Goal: Information Seeking & Learning: Learn about a topic

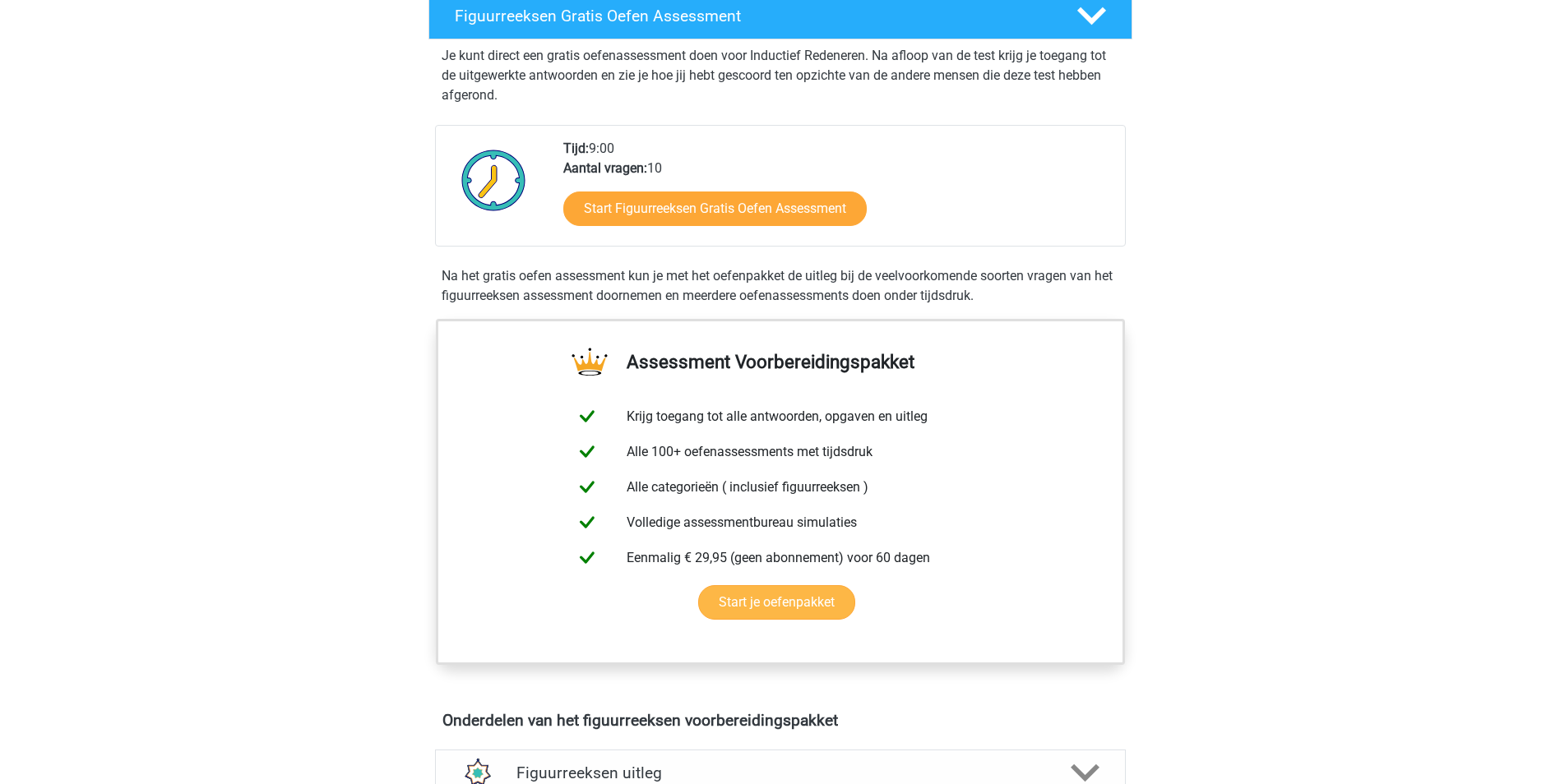
scroll to position [328, 0]
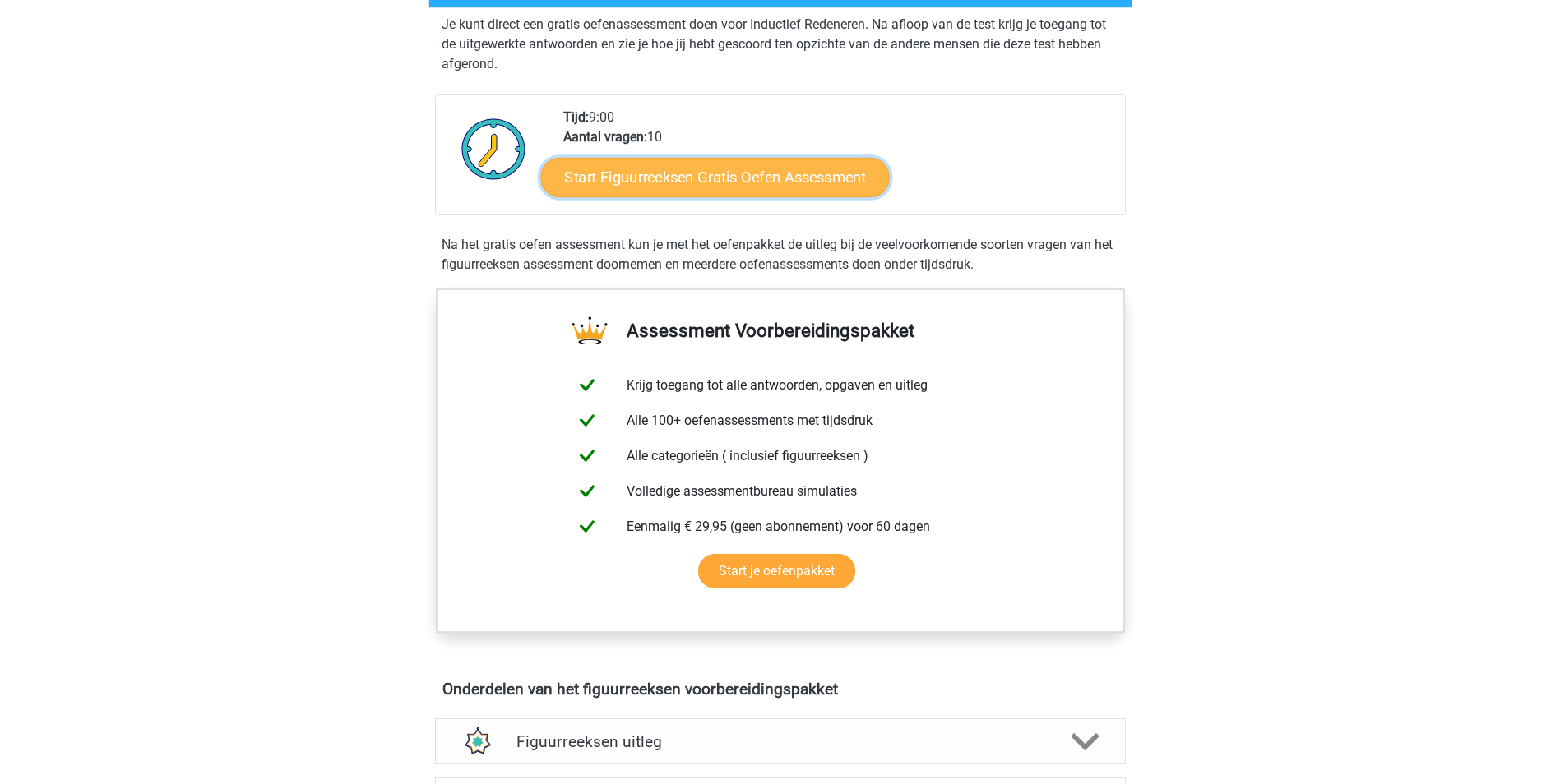
click at [677, 184] on link "Start Figuurreeksen Gratis Oefen Assessment" at bounding box center [715, 176] width 349 height 39
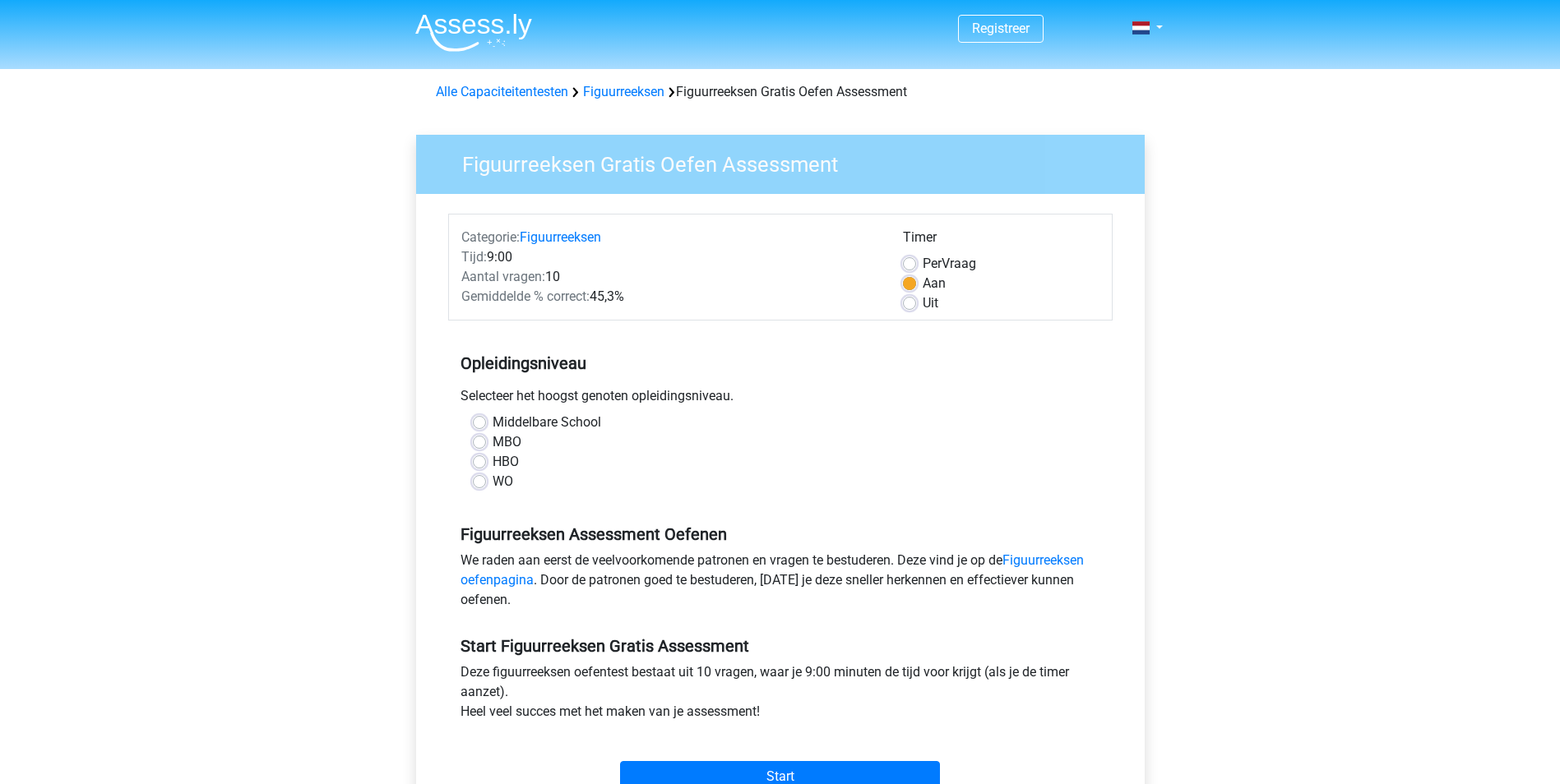
click at [492, 440] on label "MBO" at bounding box center [506, 442] width 28 height 20
click at [478, 440] on input "MBO" at bounding box center [478, 440] width 13 height 17
radio input "true"
click at [849, 330] on div "Opleidingsniveau Selecteer het hoogst genoten opleidingsniveau. Middelbare Scho…" at bounding box center [780, 416] width 665 height 177
click at [923, 305] on label "Uit" at bounding box center [931, 303] width 16 height 20
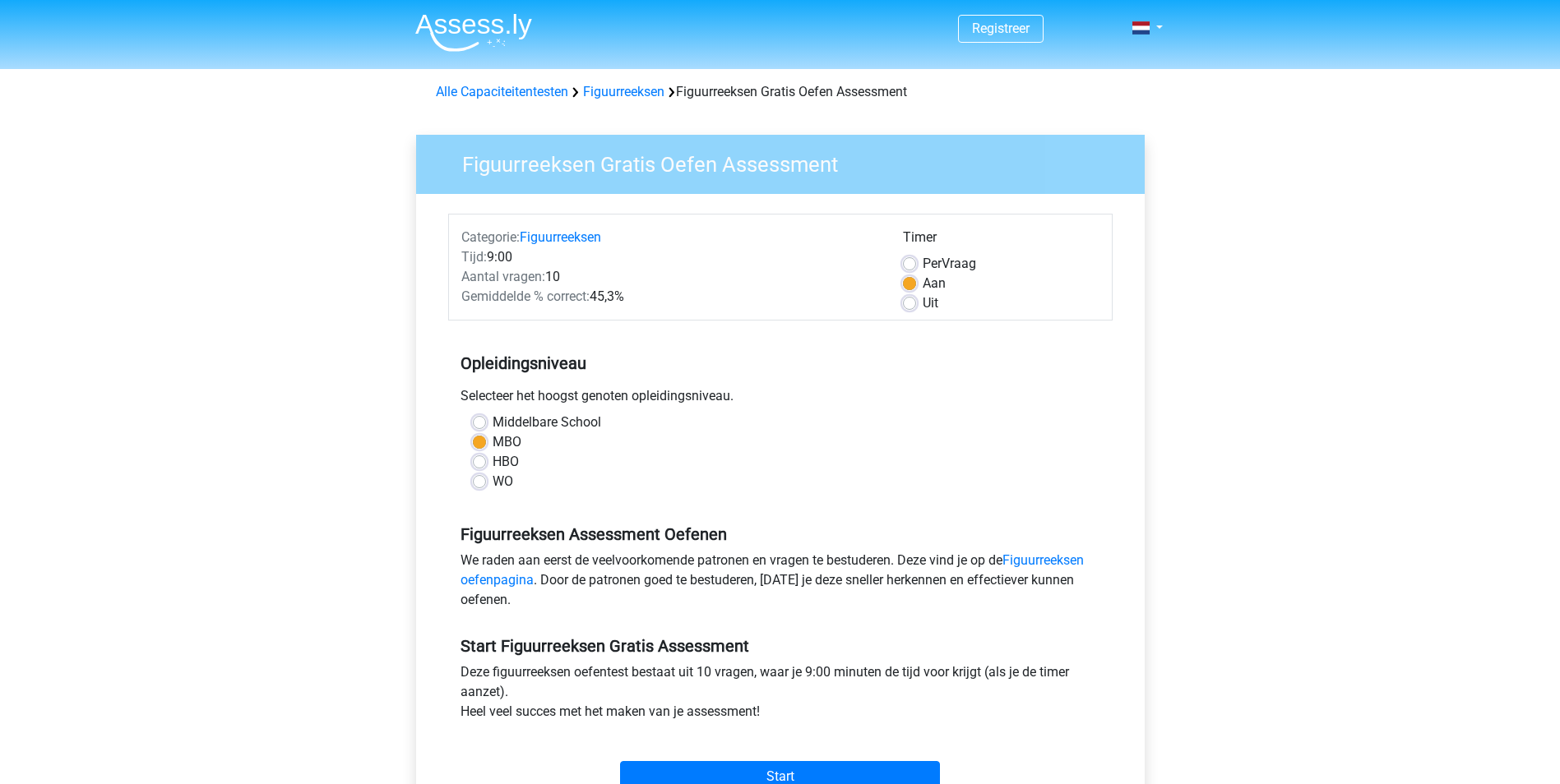
click at [909, 305] on input "Uit" at bounding box center [909, 301] width 13 height 17
radio input "true"
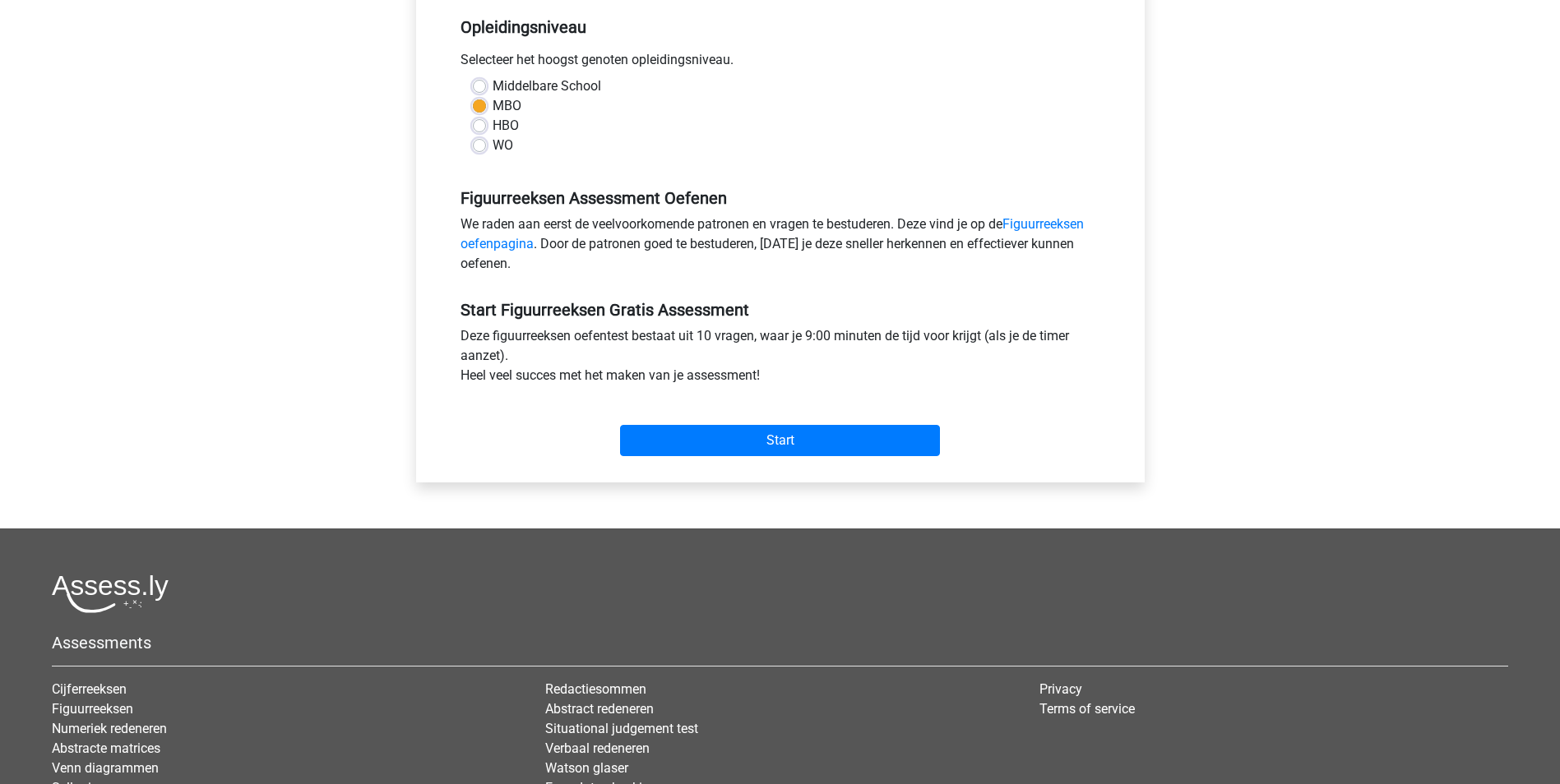
scroll to position [411, 0]
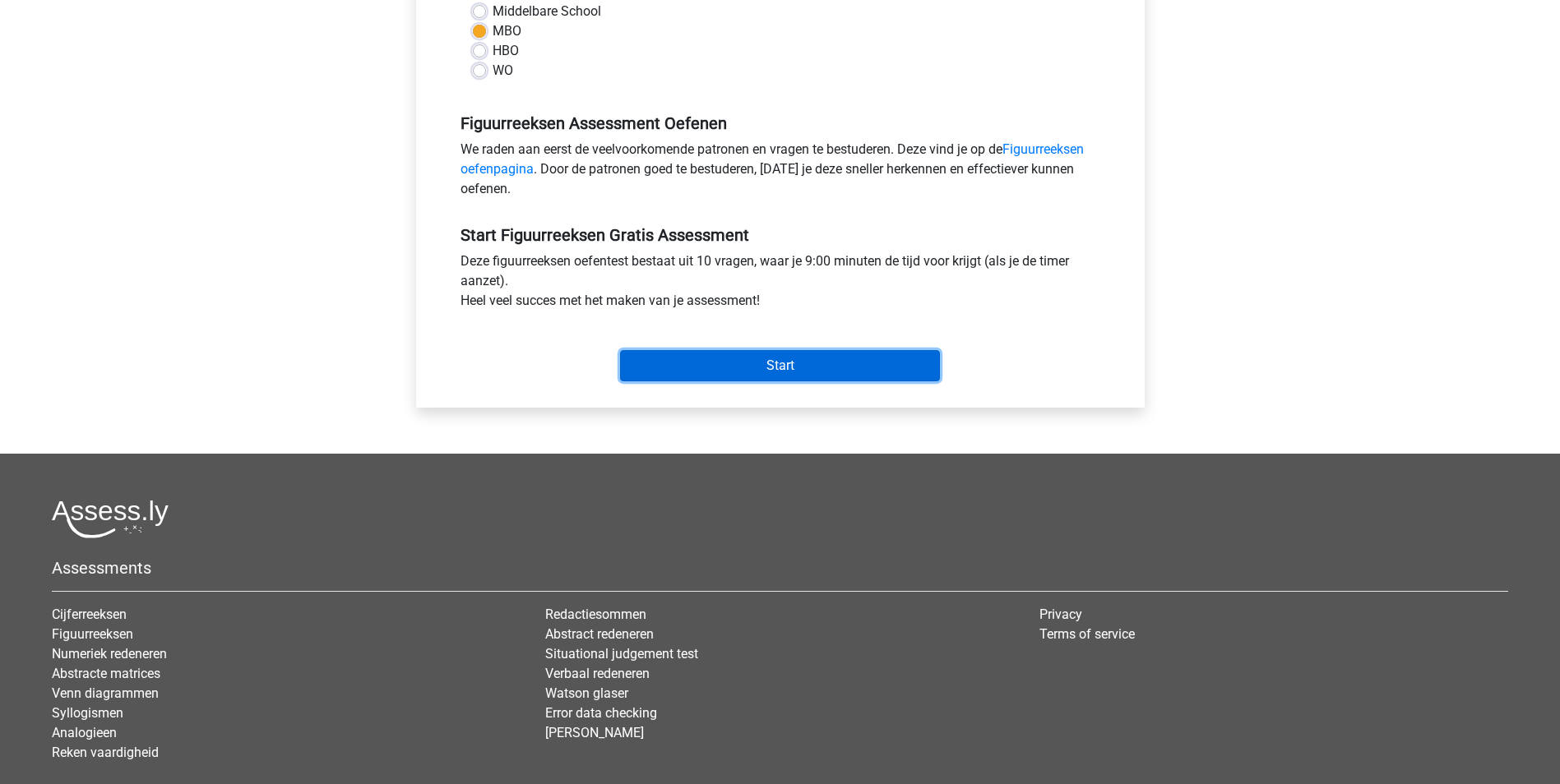
click at [831, 379] on input "Start" at bounding box center [780, 366] width 320 height 31
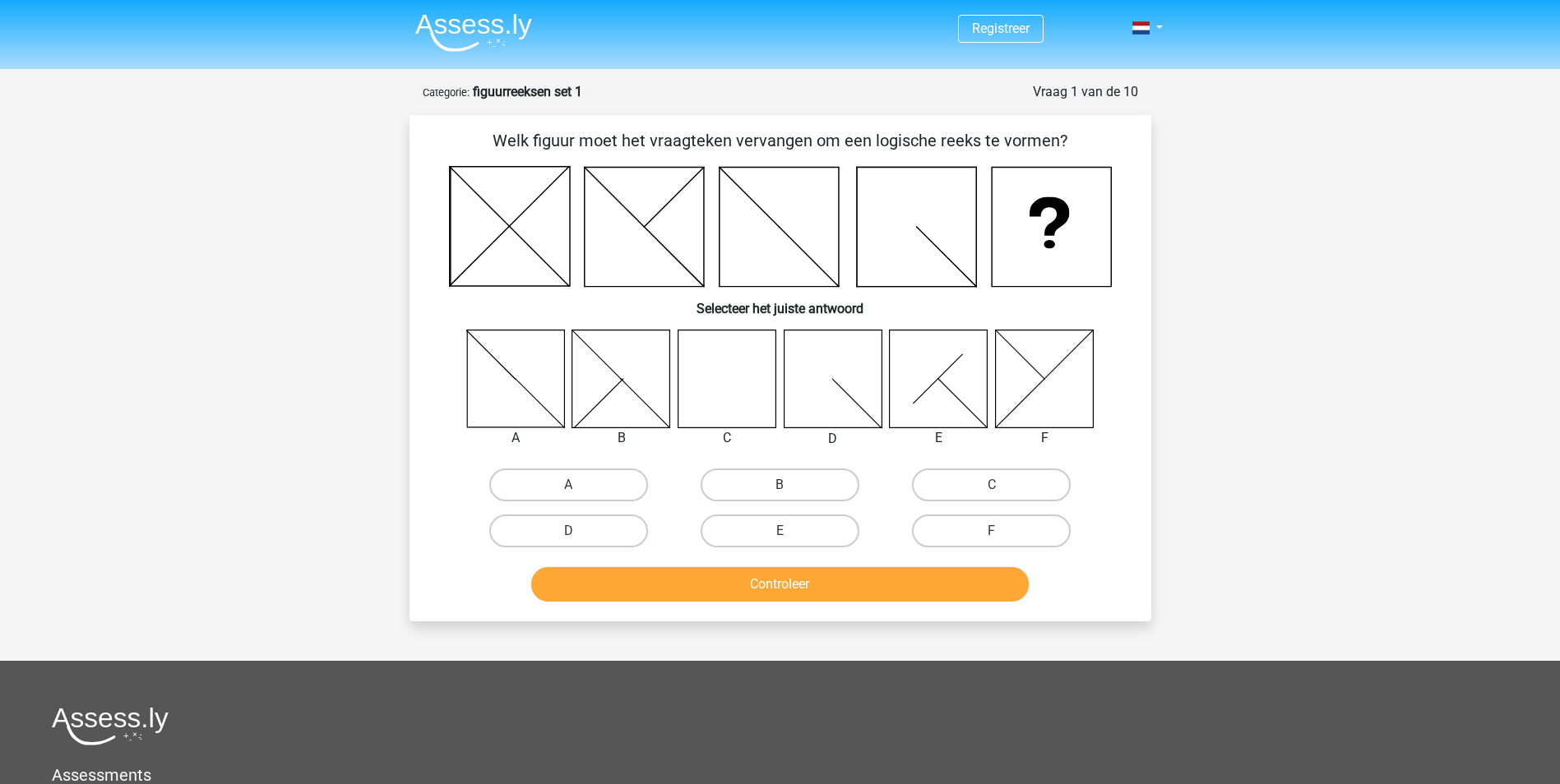
click at [721, 368] on icon at bounding box center [727, 378] width 98 height 98
click at [1006, 485] on label "C" at bounding box center [991, 485] width 159 height 33
click at [1002, 485] on input "C" at bounding box center [996, 490] width 11 height 11
radio input "true"
click at [774, 593] on button "Controleer" at bounding box center [780, 584] width 497 height 34
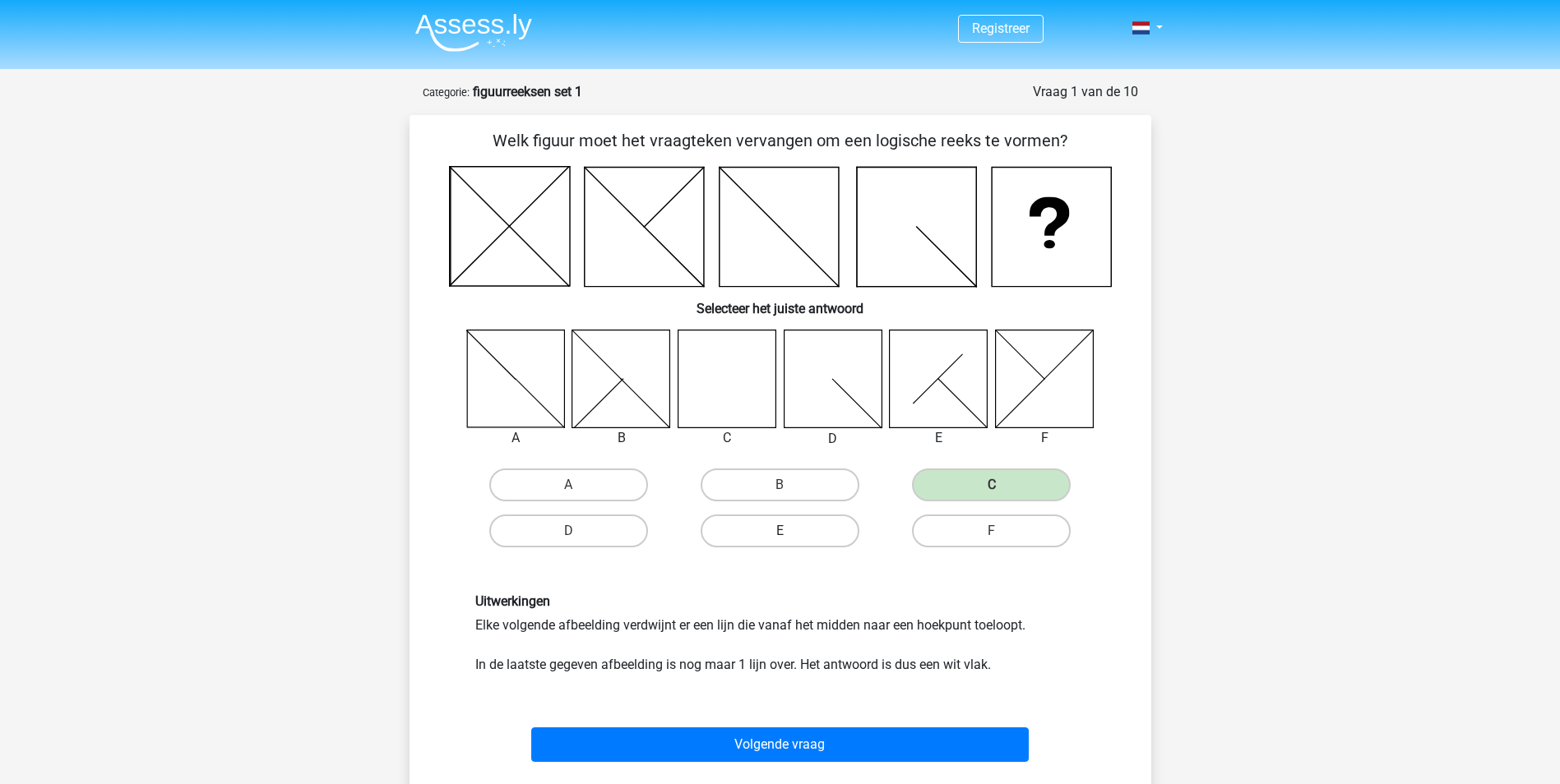
scroll to position [247, 0]
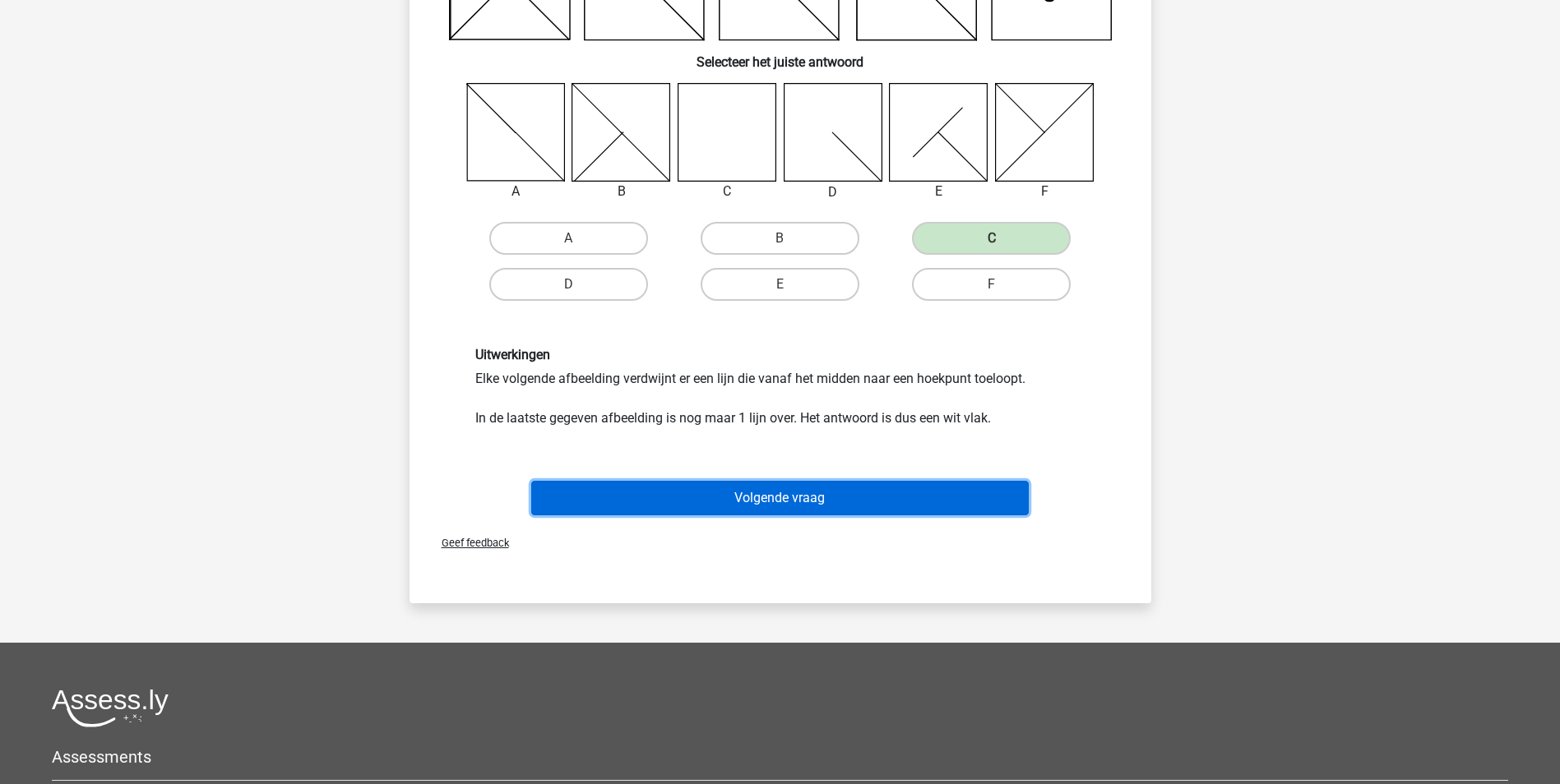
click at [772, 498] on button "Volgende vraag" at bounding box center [780, 498] width 497 height 34
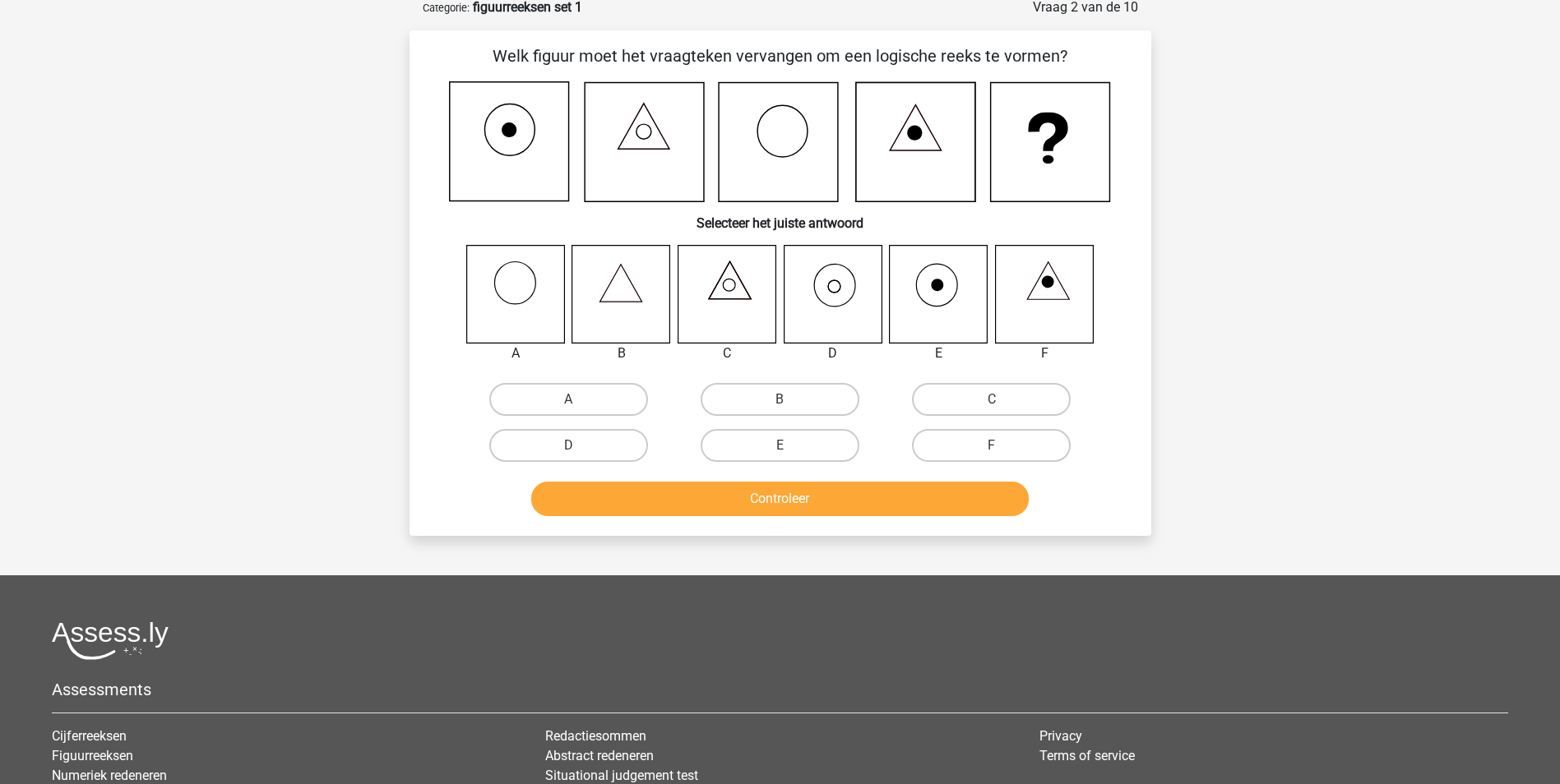
scroll to position [82, 0]
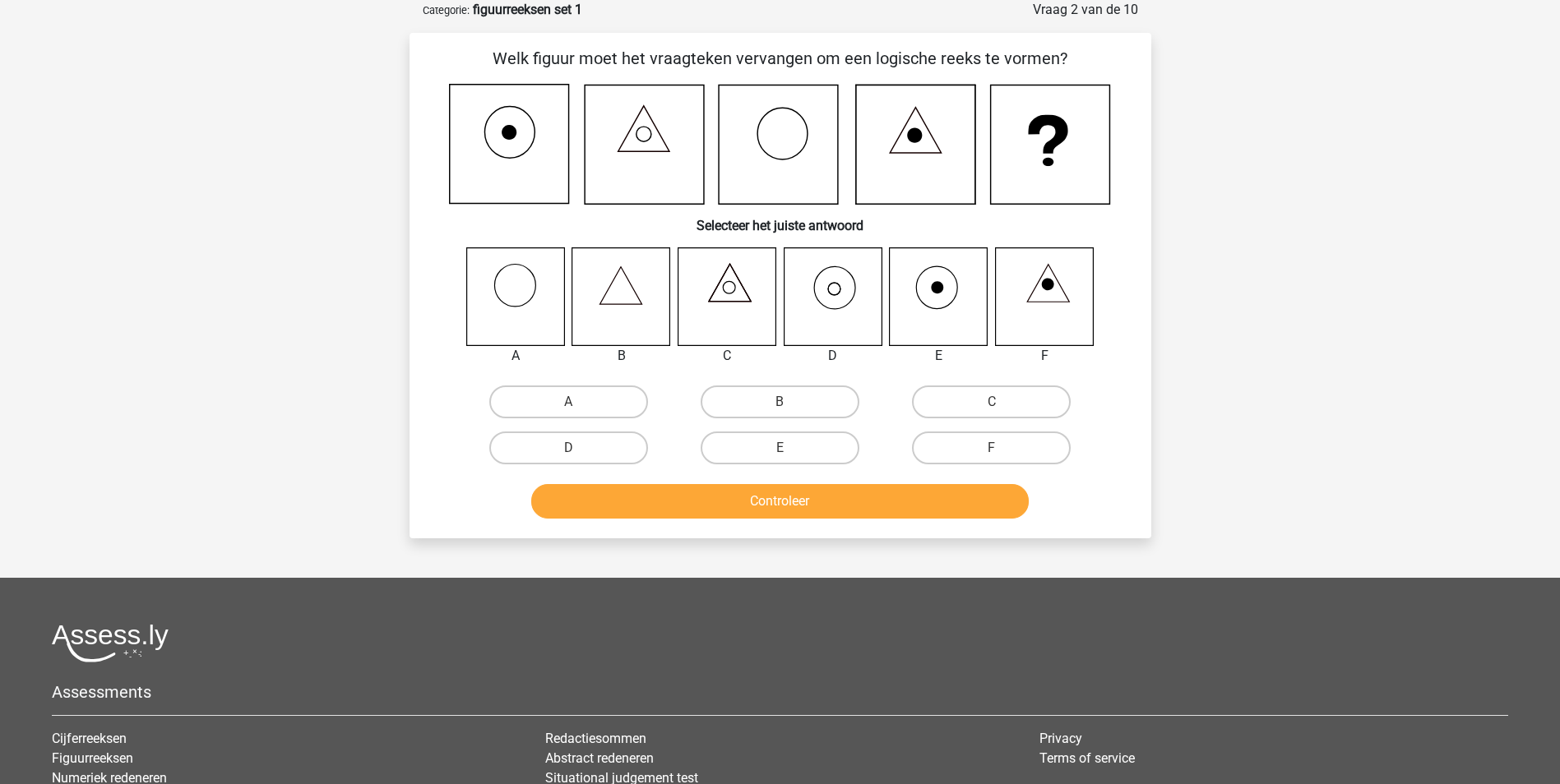
click at [731, 288] on icon at bounding box center [727, 296] width 98 height 98
click at [937, 292] on icon at bounding box center [937, 287] width 13 height 13
click at [768, 445] on label "E" at bounding box center [780, 448] width 159 height 33
click at [780, 448] on input "E" at bounding box center [784, 453] width 11 height 11
radio input "true"
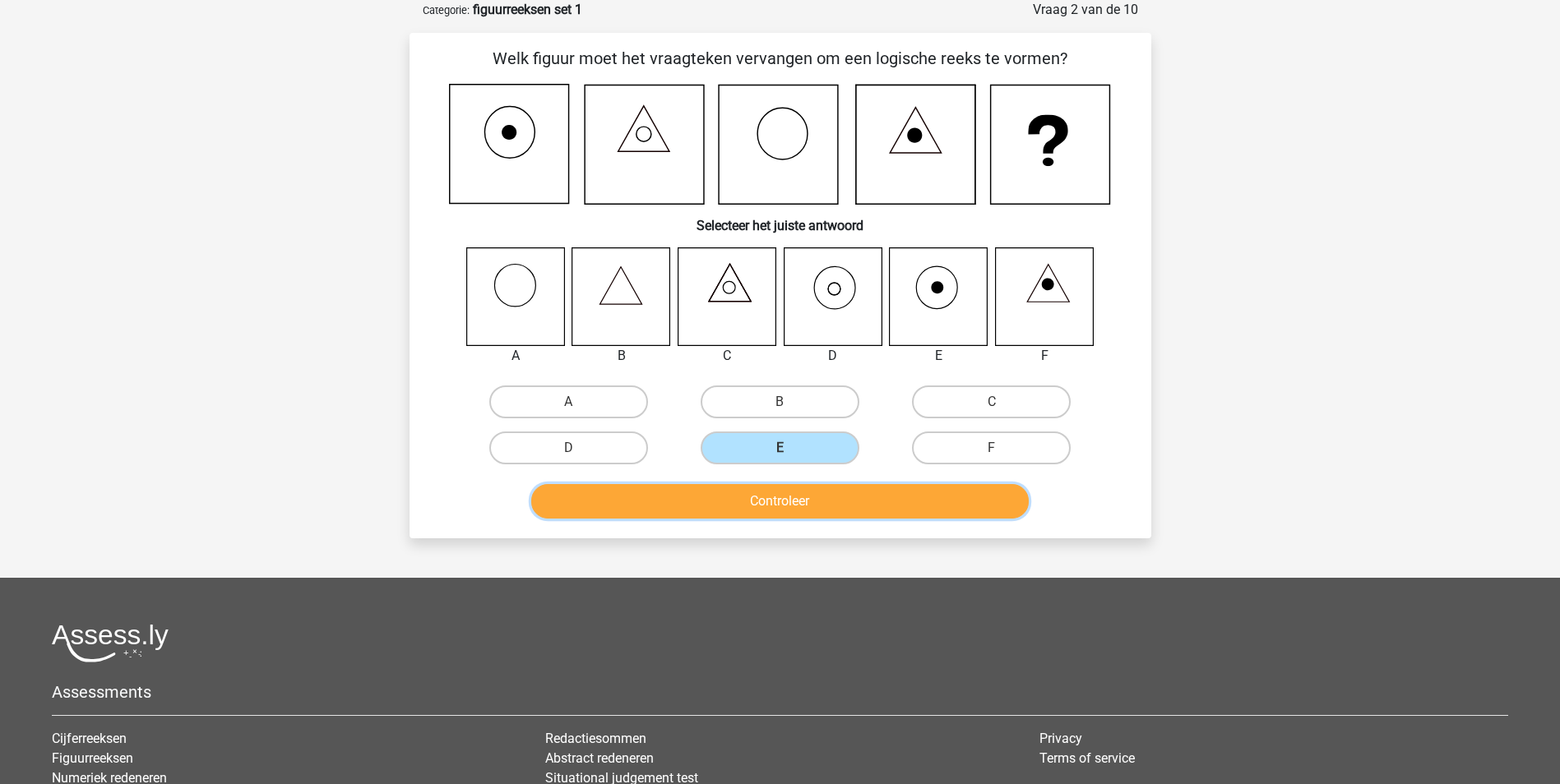
click at [778, 503] on button "Controleer" at bounding box center [780, 501] width 497 height 34
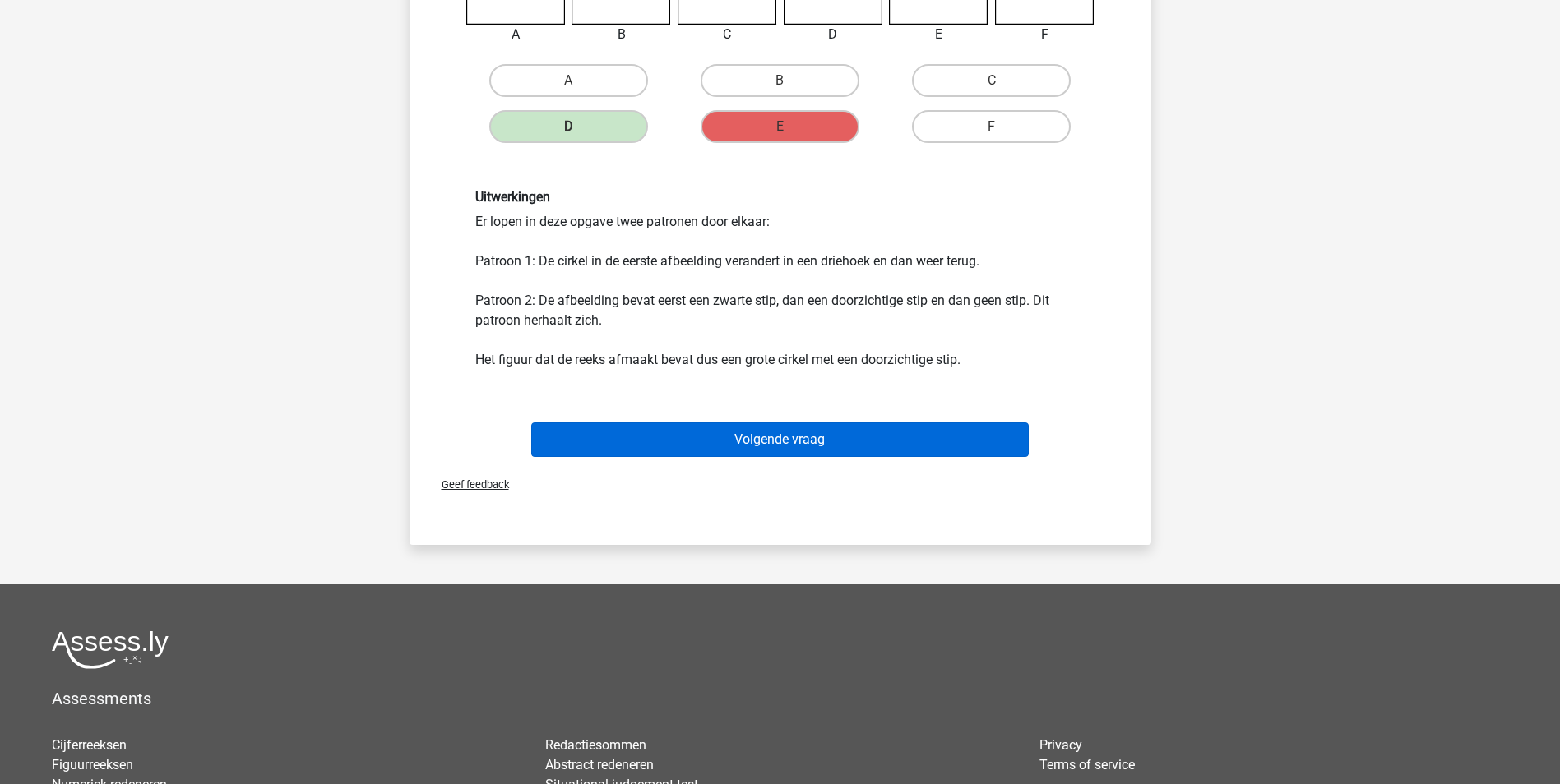
scroll to position [411, 0]
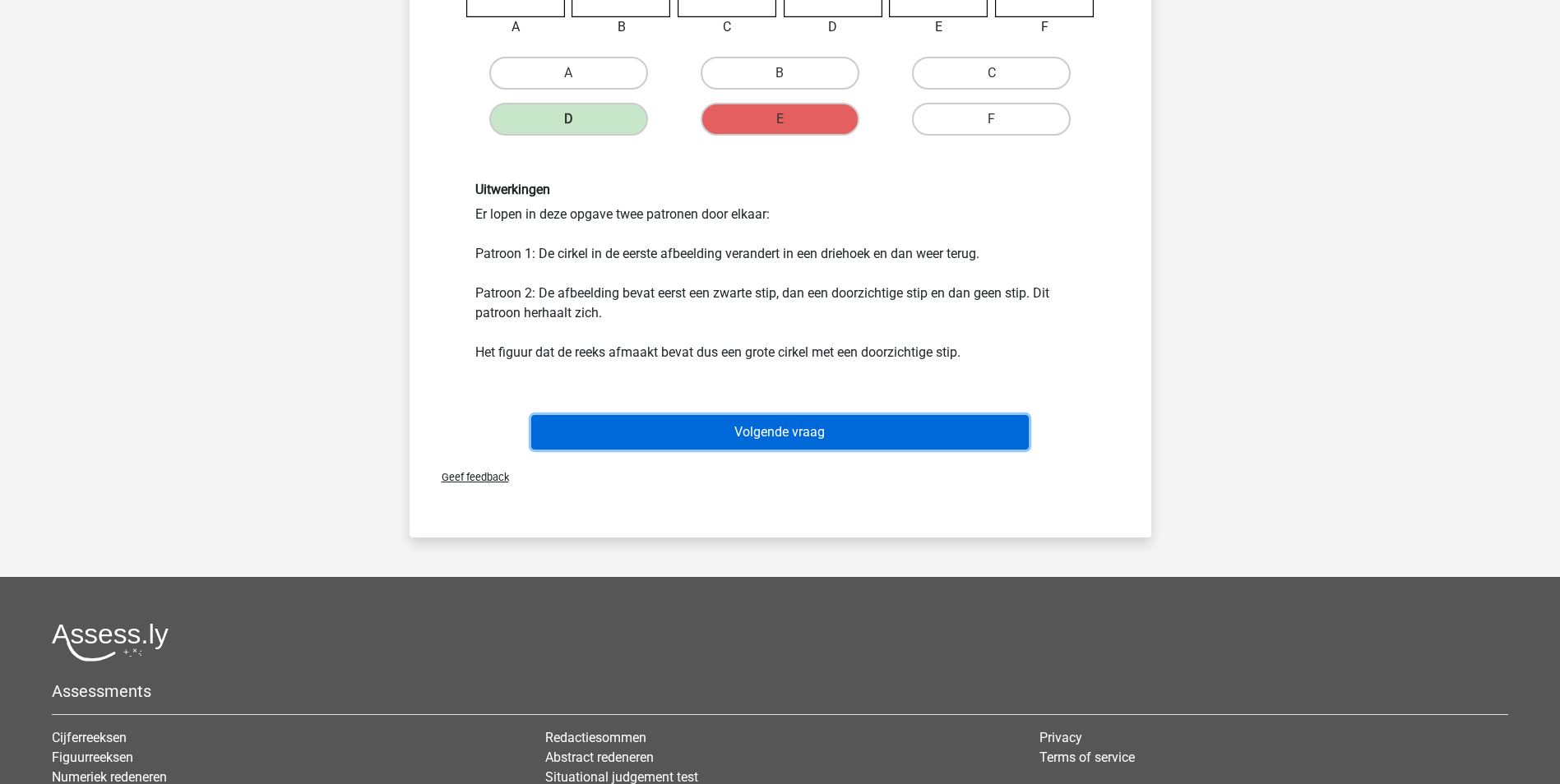
click at [773, 443] on button "Volgende vraag" at bounding box center [780, 431] width 497 height 34
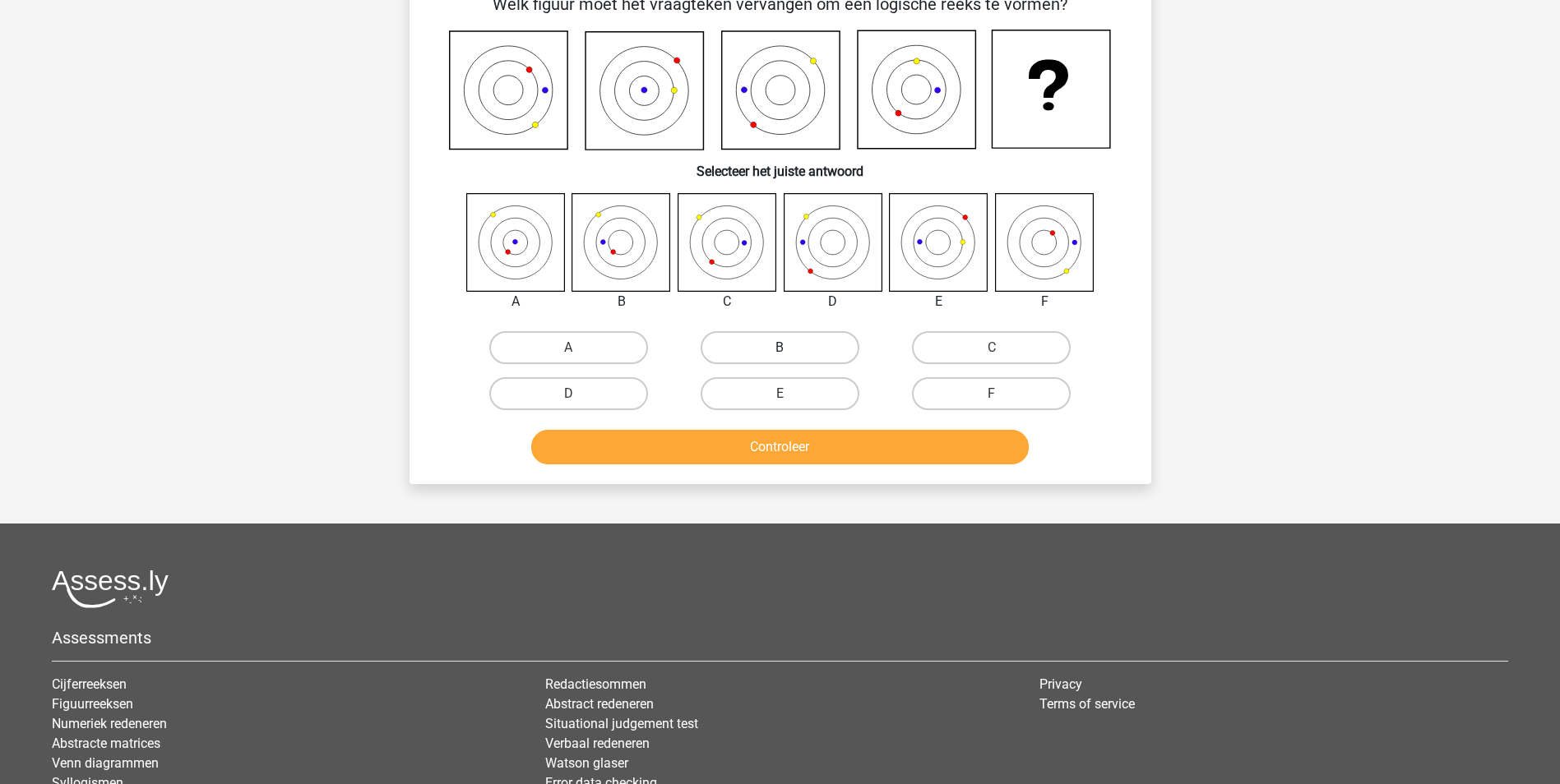
scroll to position [82, 0]
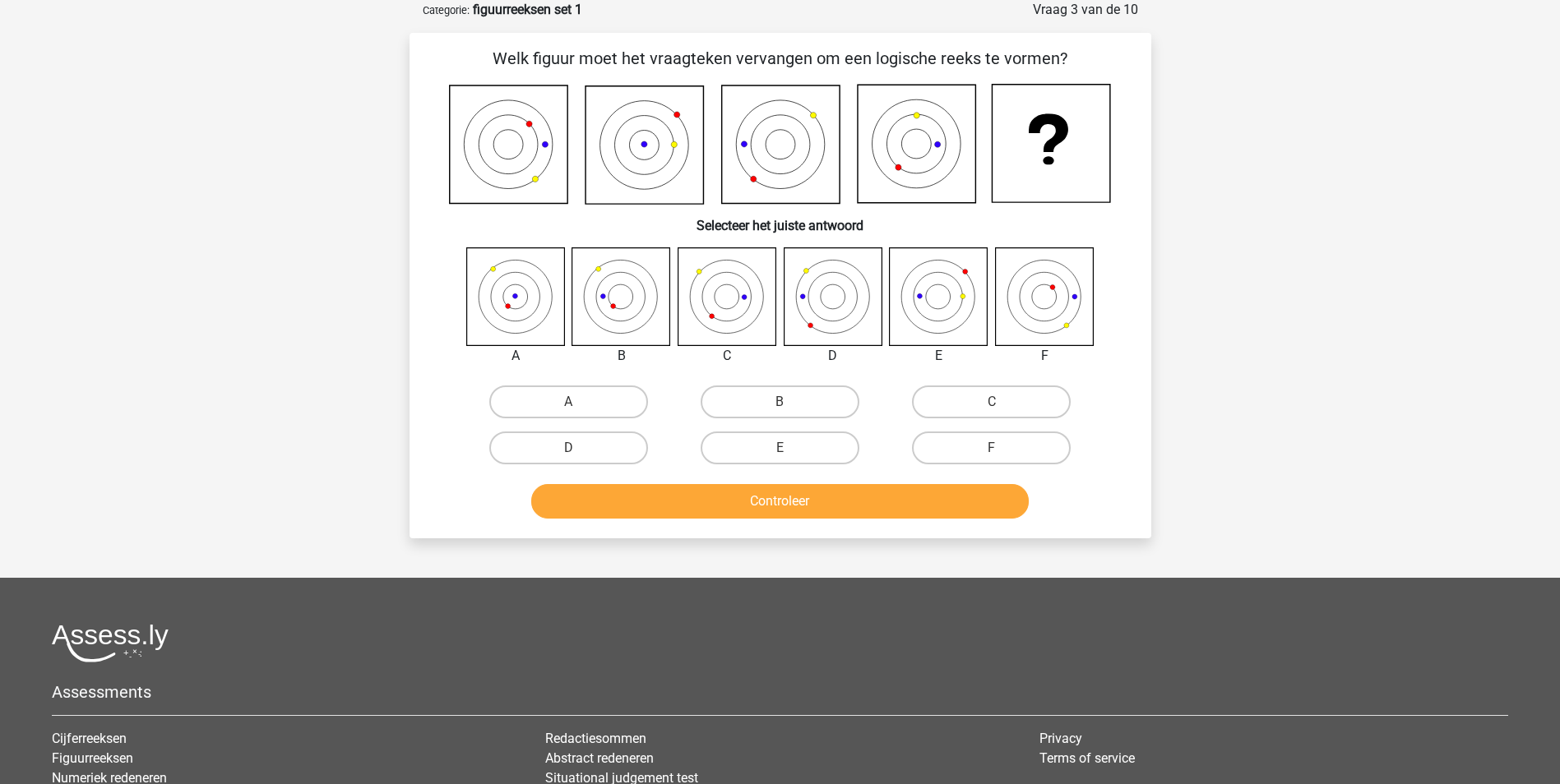
click at [784, 412] on input "B" at bounding box center [784, 407] width 11 height 11
radio input "true"
click at [743, 500] on button "Controleer" at bounding box center [780, 501] width 497 height 34
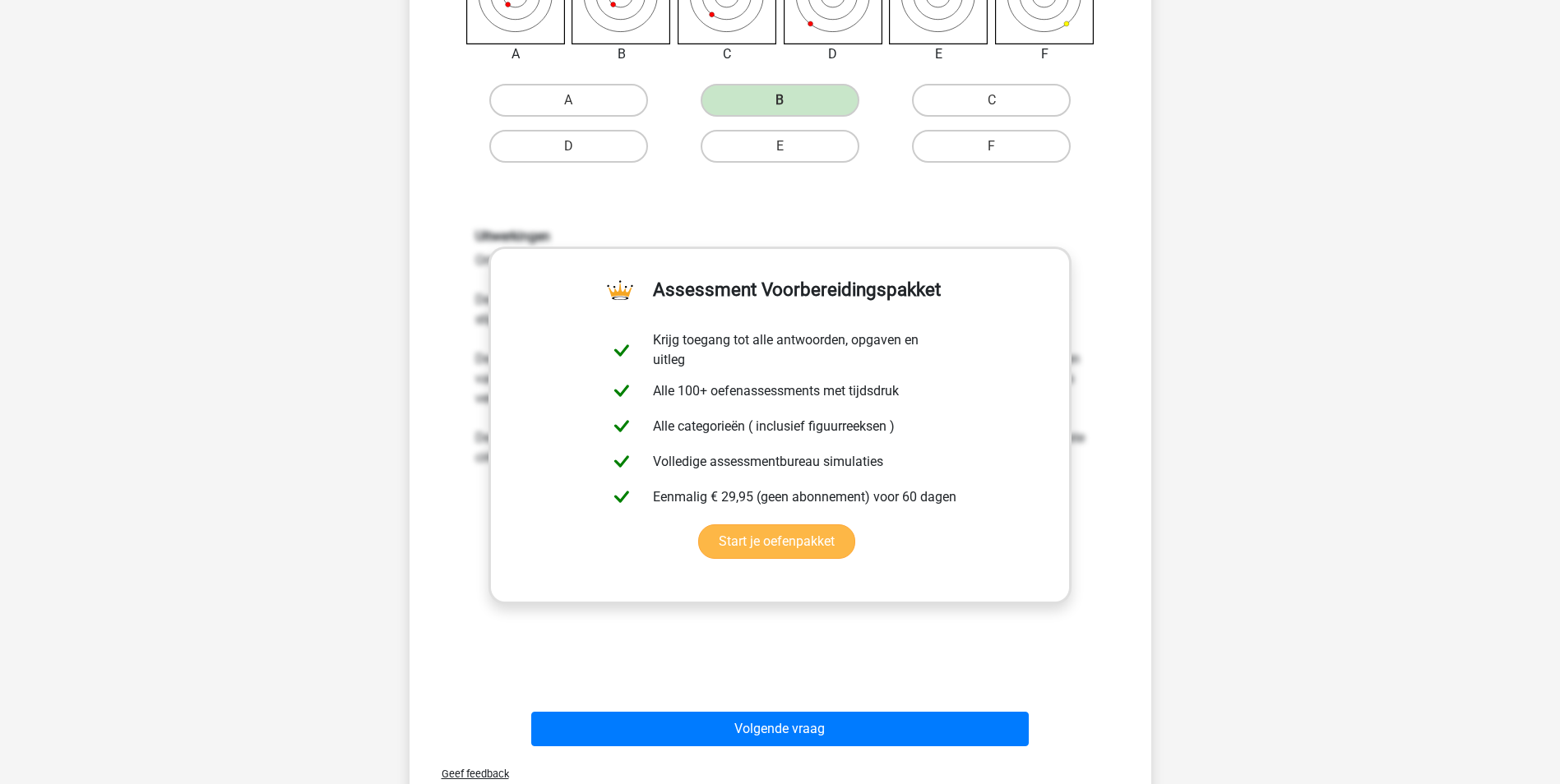
scroll to position [411, 0]
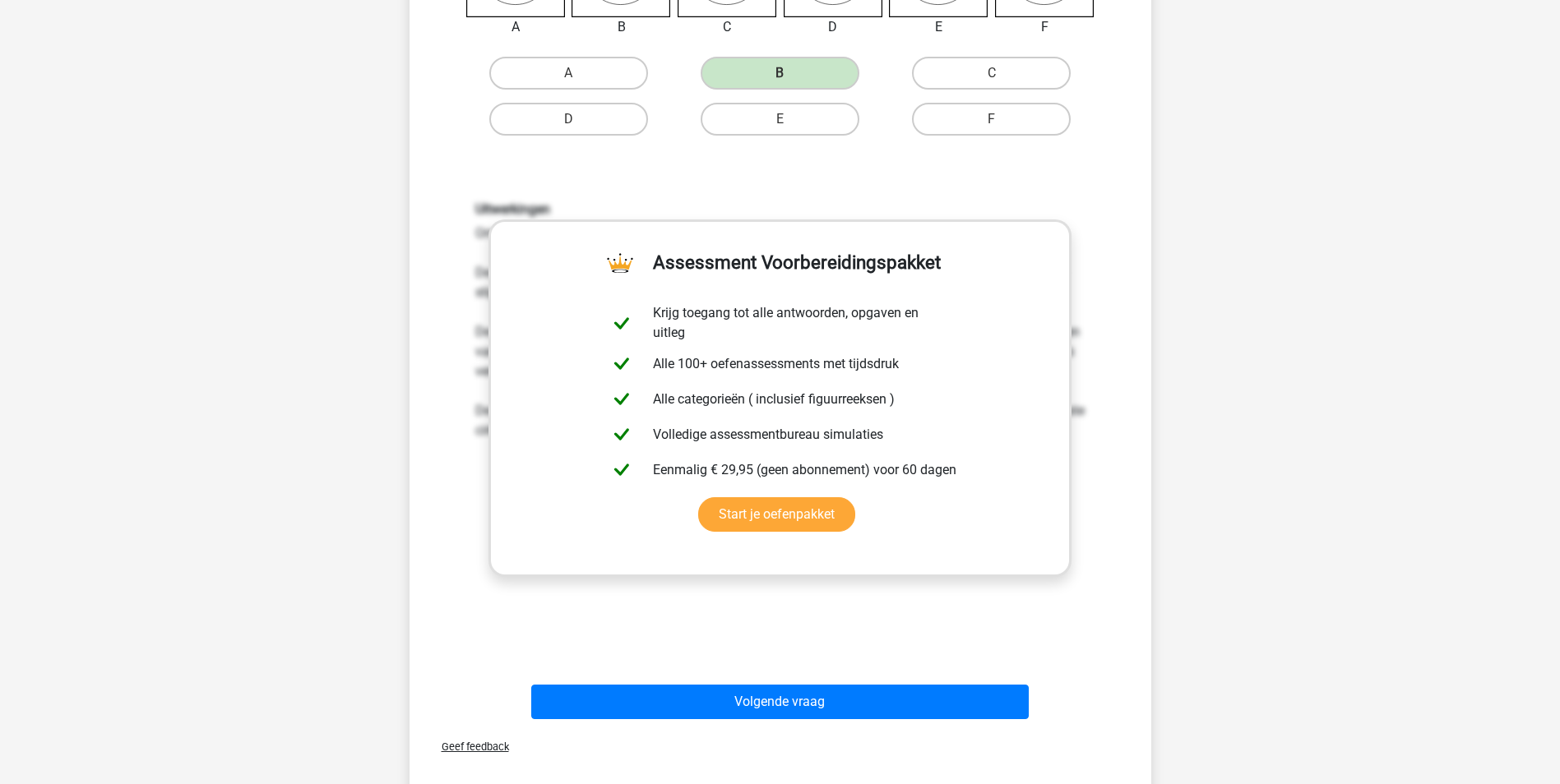
click at [855, 604] on div "Uitwerkingen Om het antwoord te vinden, moet uitgezocht worden welk patroon de …" at bounding box center [780, 416] width 689 height 510
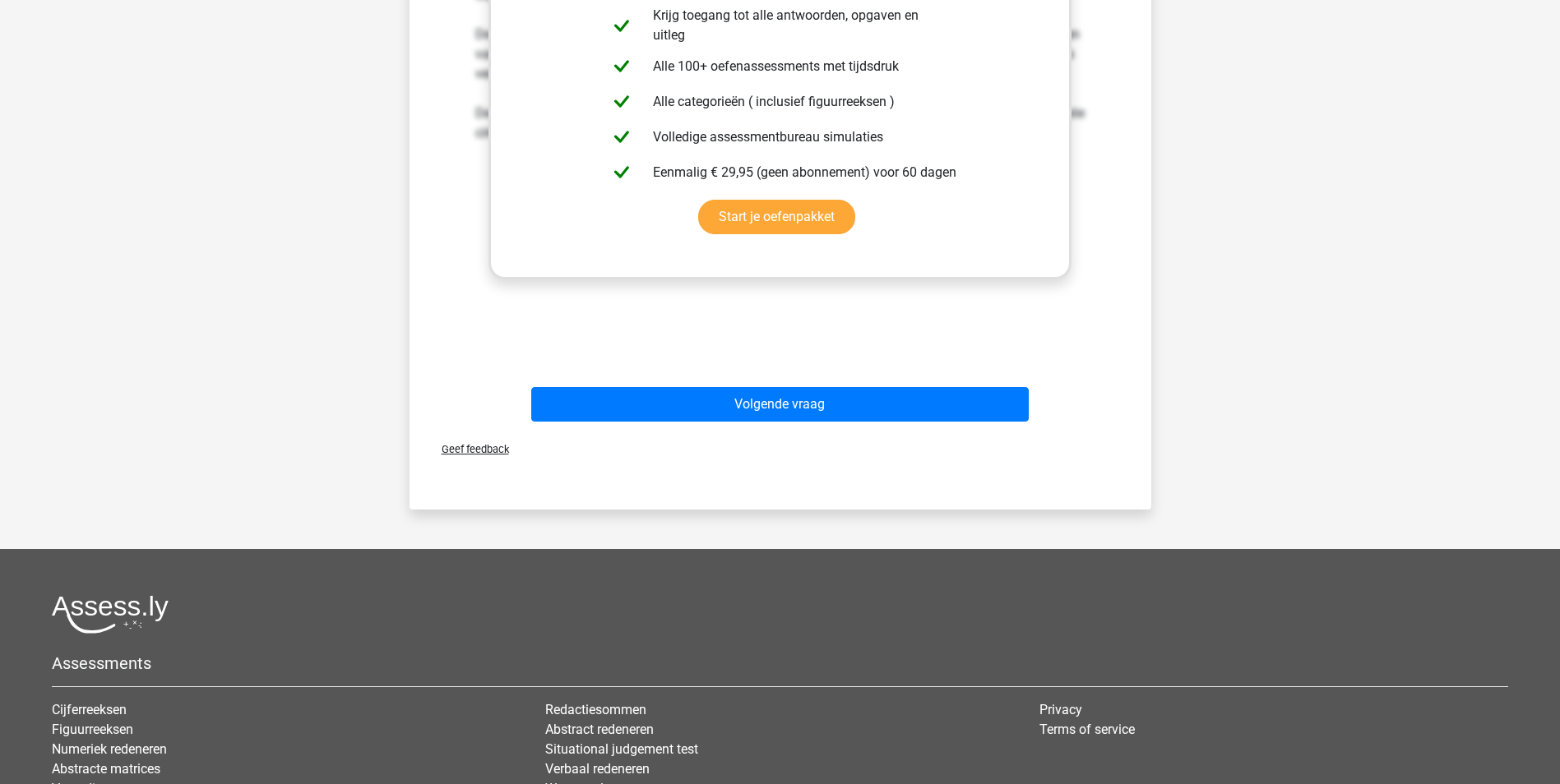
scroll to position [822, 0]
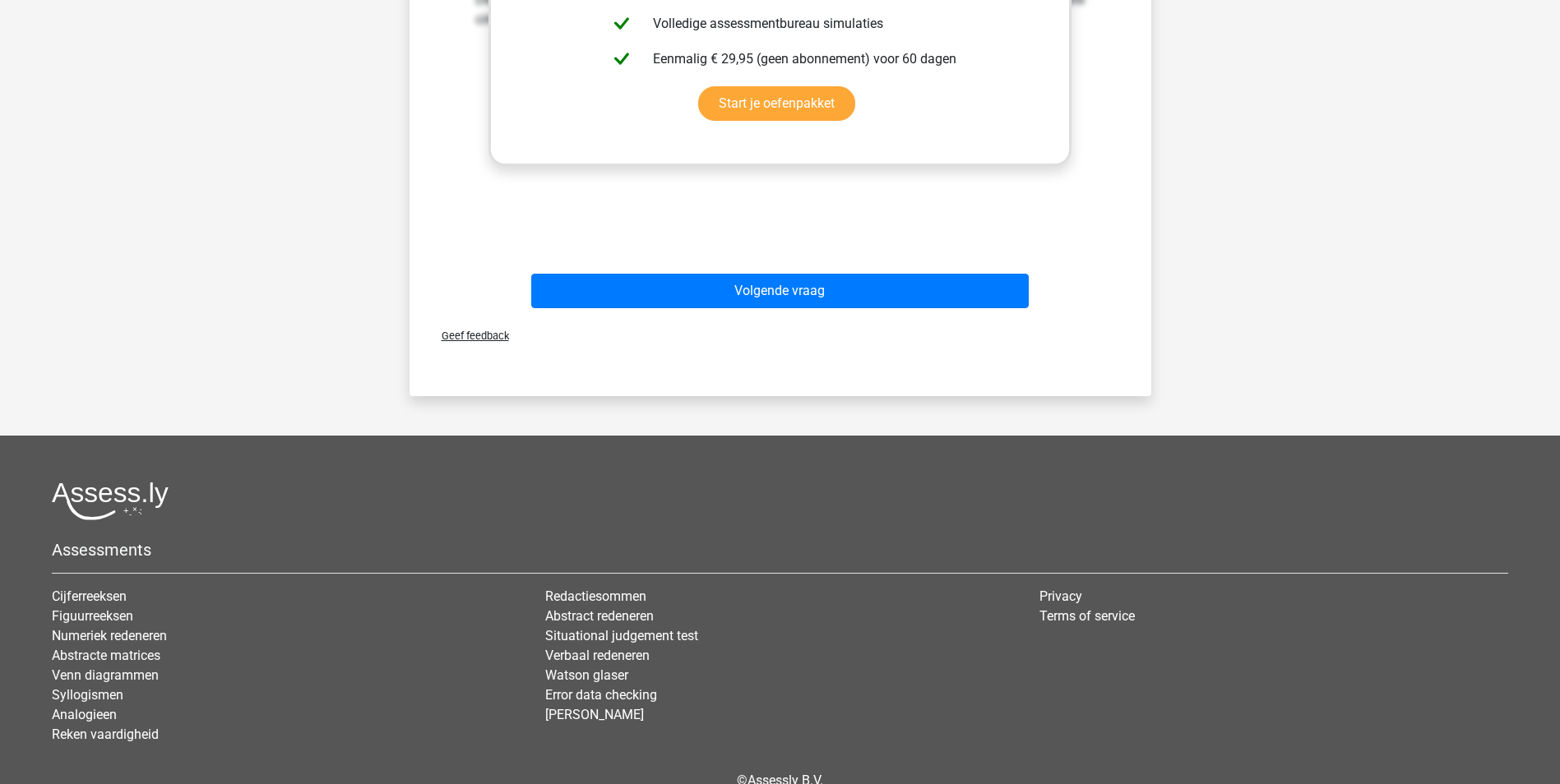
click at [830, 268] on div "Volgende vraag" at bounding box center [780, 287] width 689 height 54
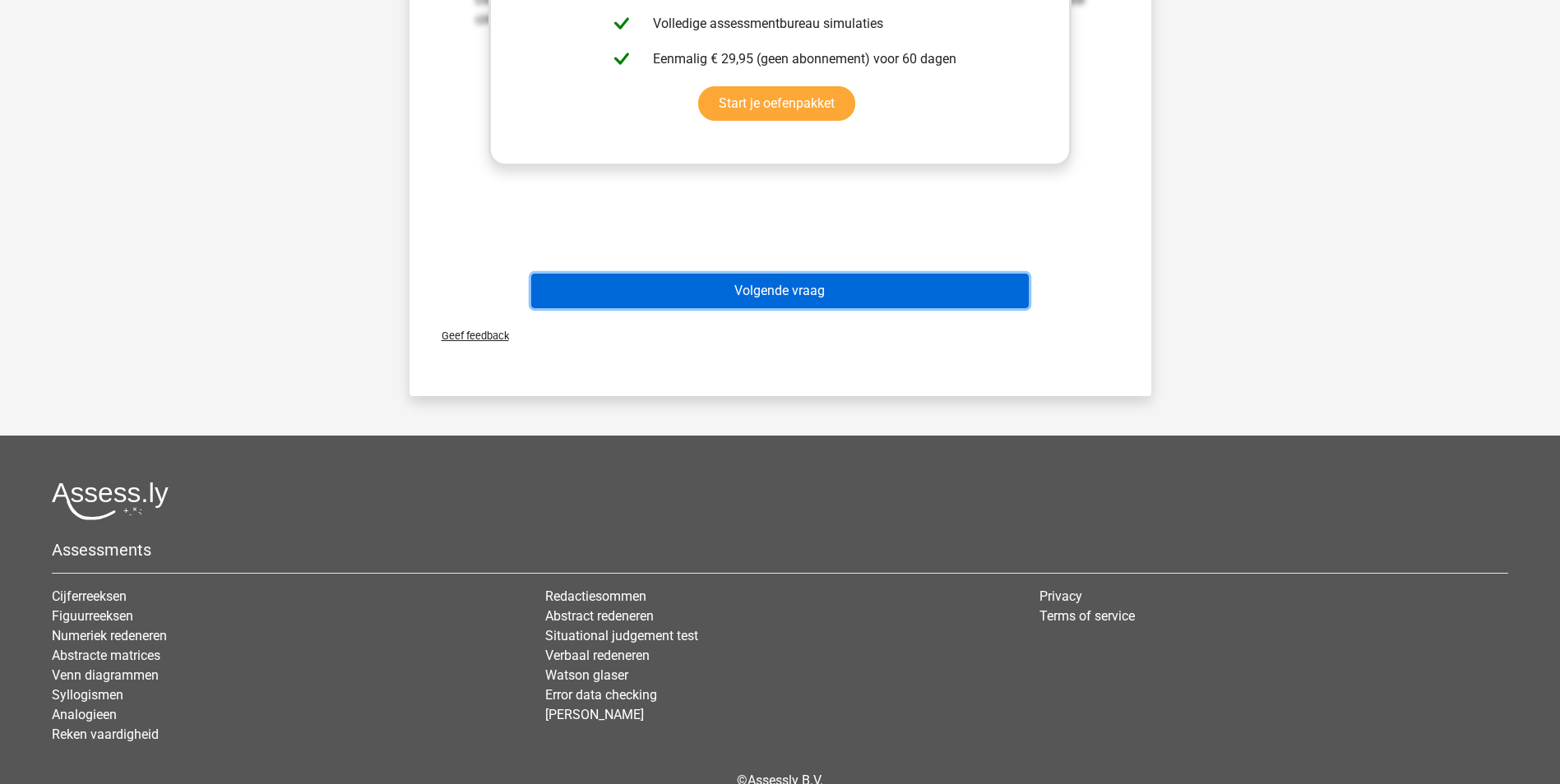
click at [820, 293] on button "Volgende vraag" at bounding box center [780, 290] width 497 height 34
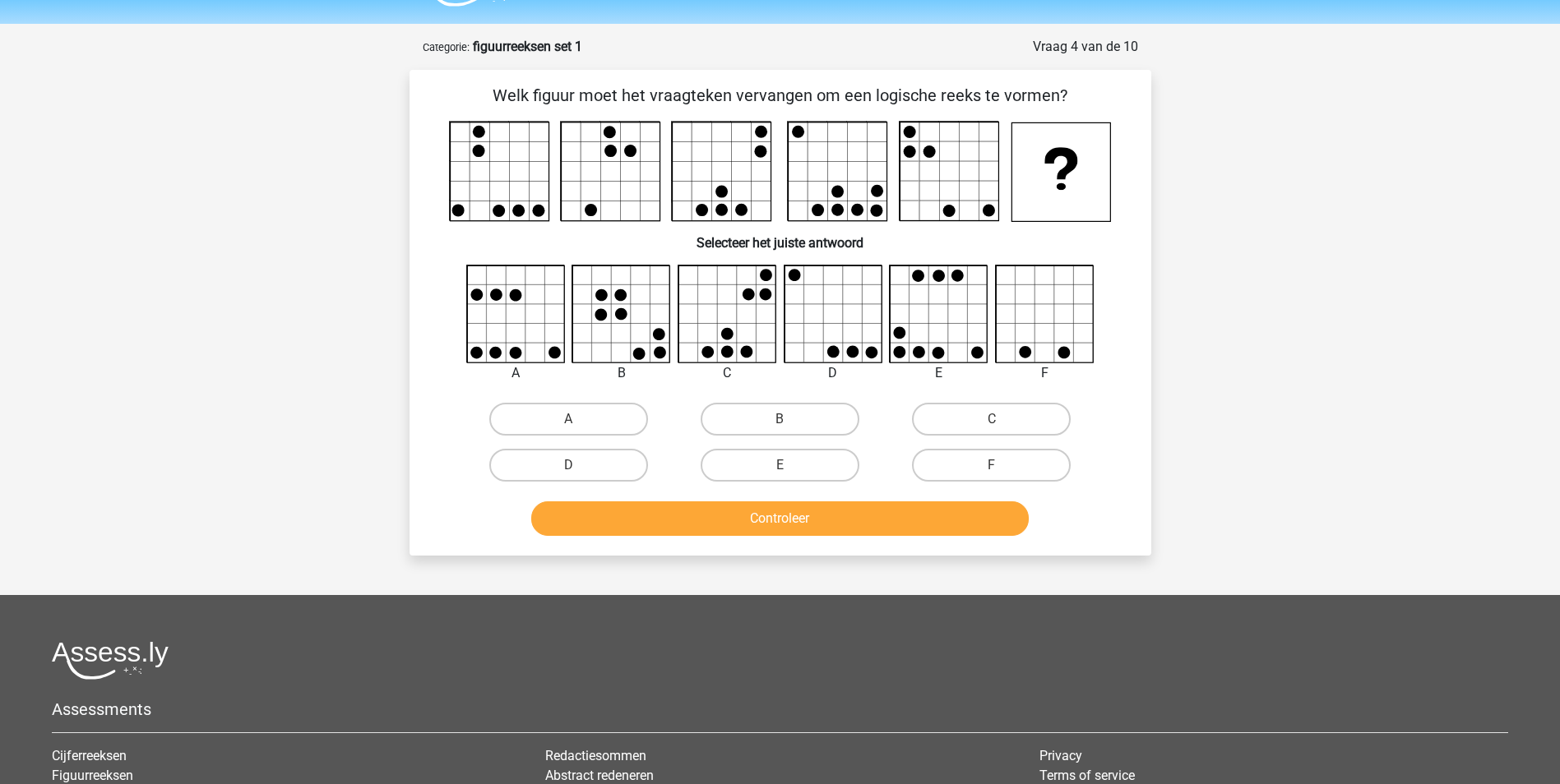
scroll to position [82, 0]
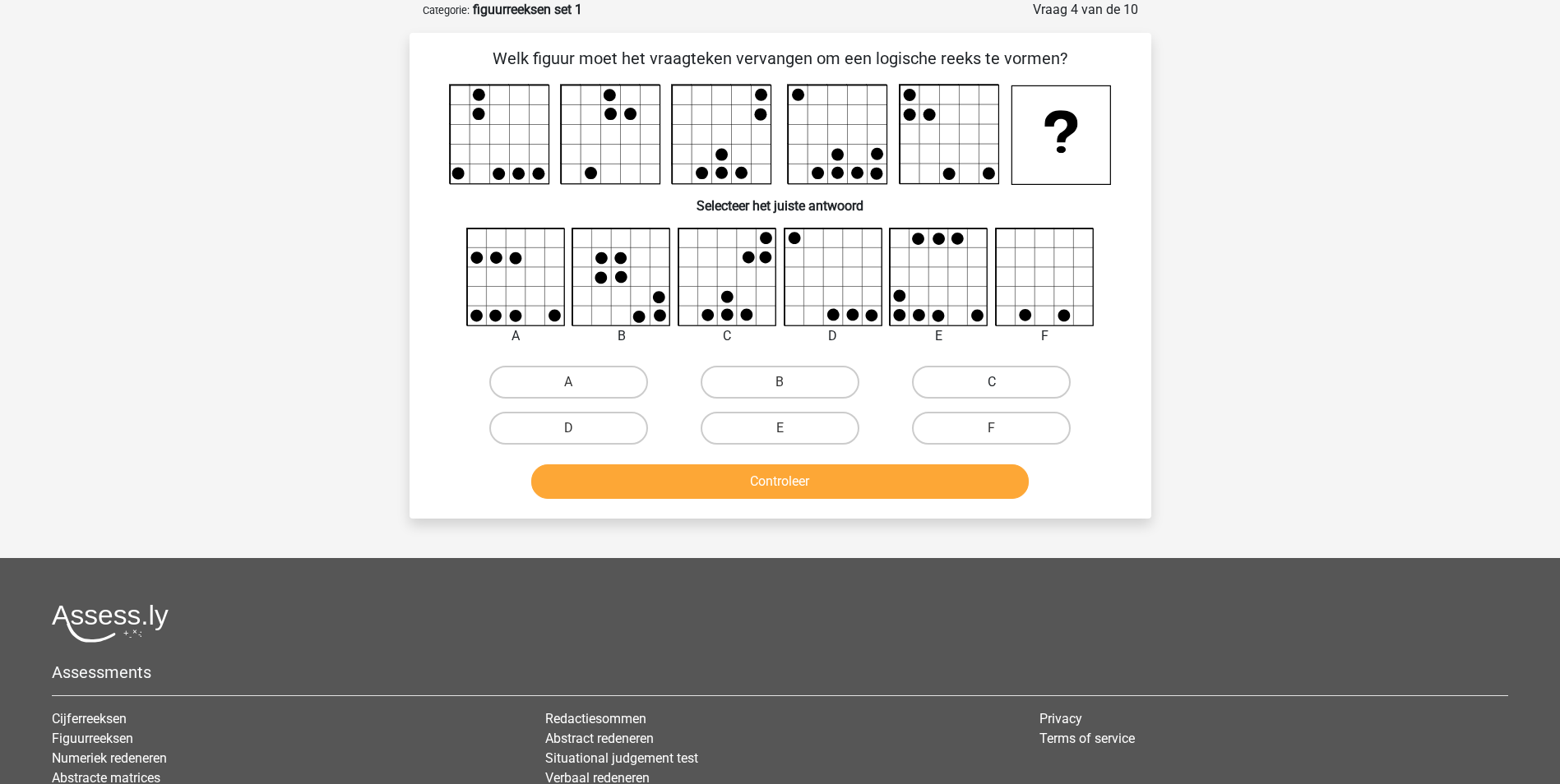
click at [1023, 376] on label "C" at bounding box center [991, 382] width 159 height 33
click at [1002, 382] on input "C" at bounding box center [996, 387] width 11 height 11
radio input "true"
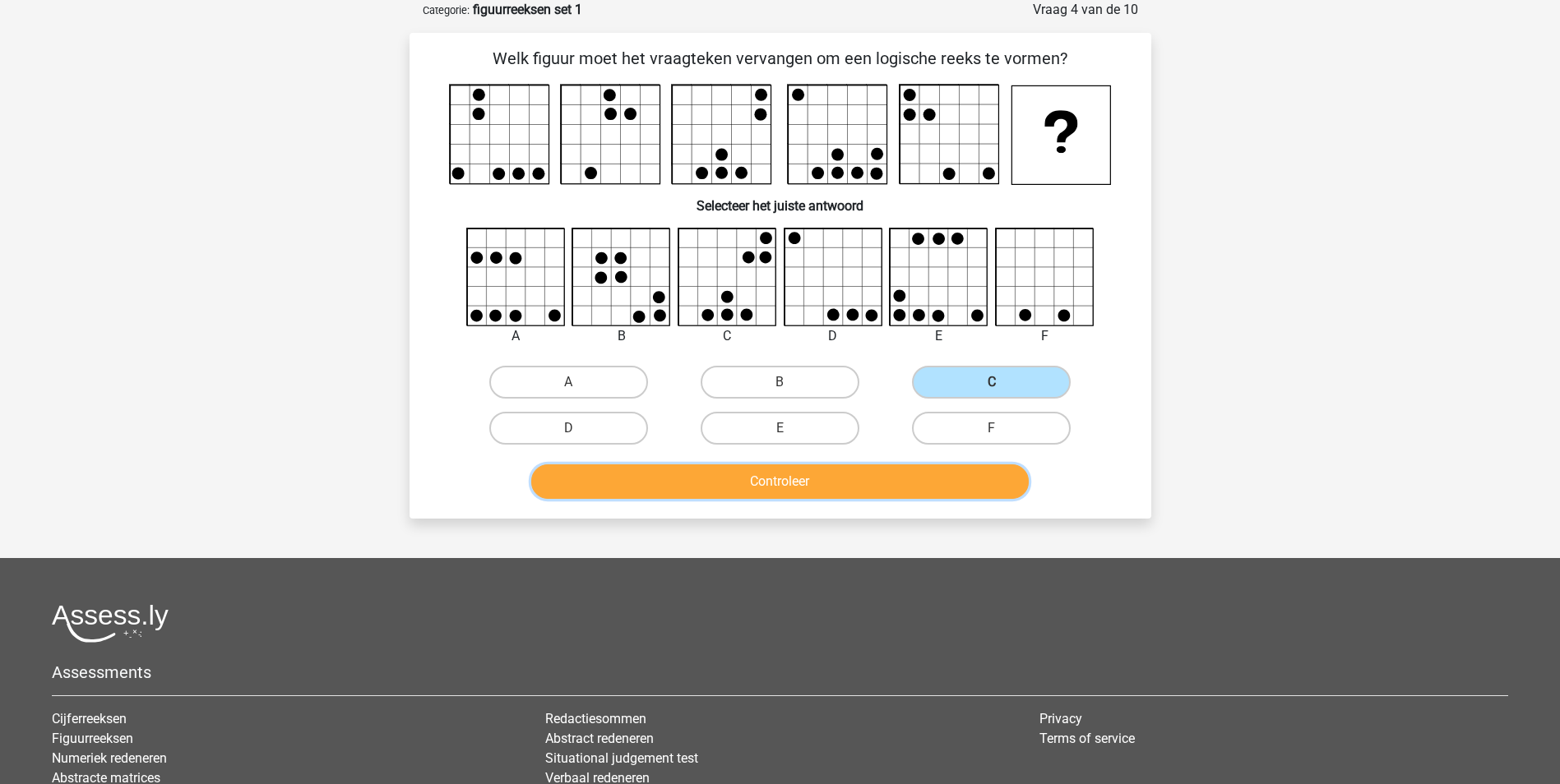
click at [840, 487] on button "Controleer" at bounding box center [780, 481] width 497 height 34
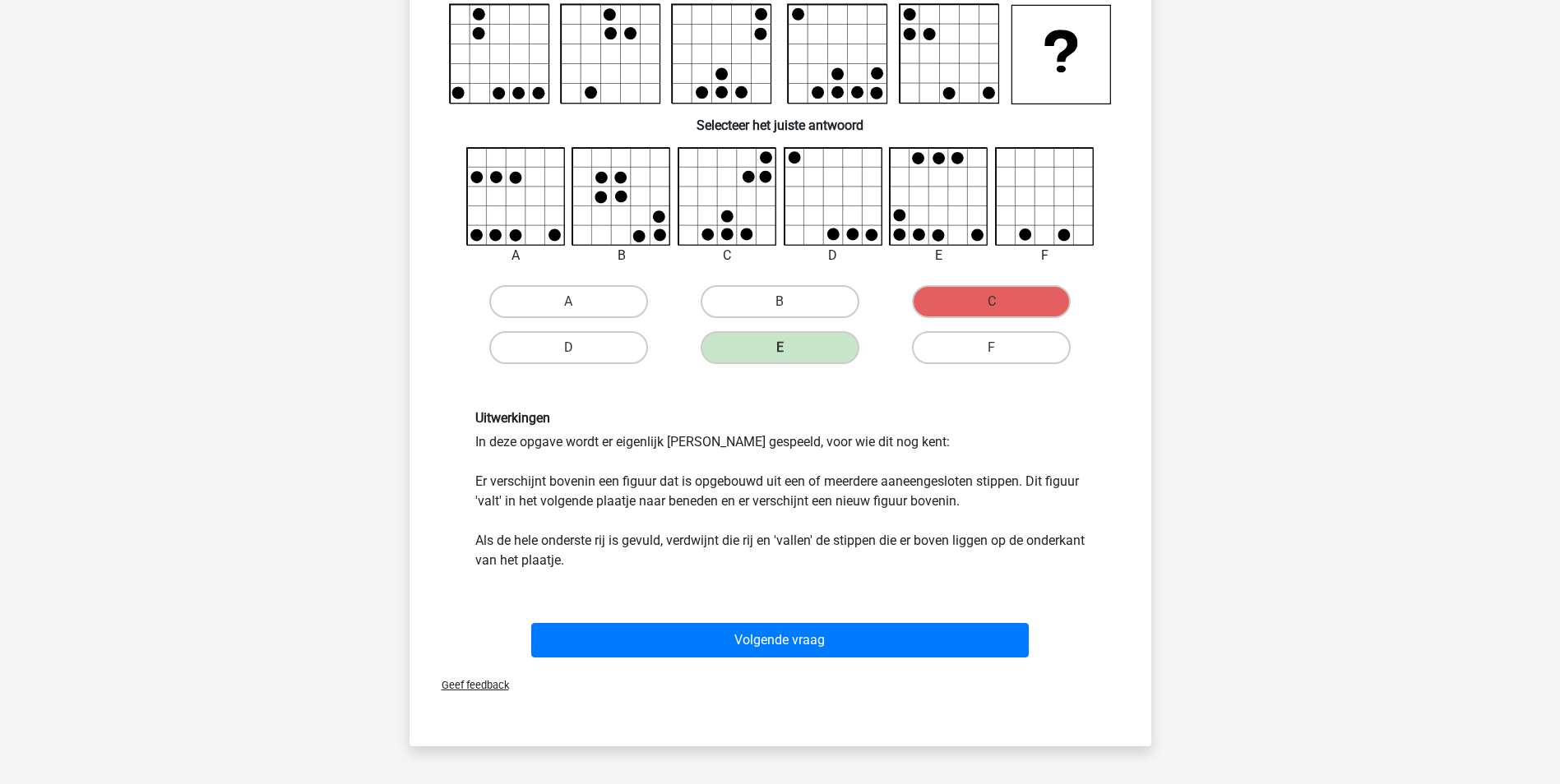
scroll to position [165, 0]
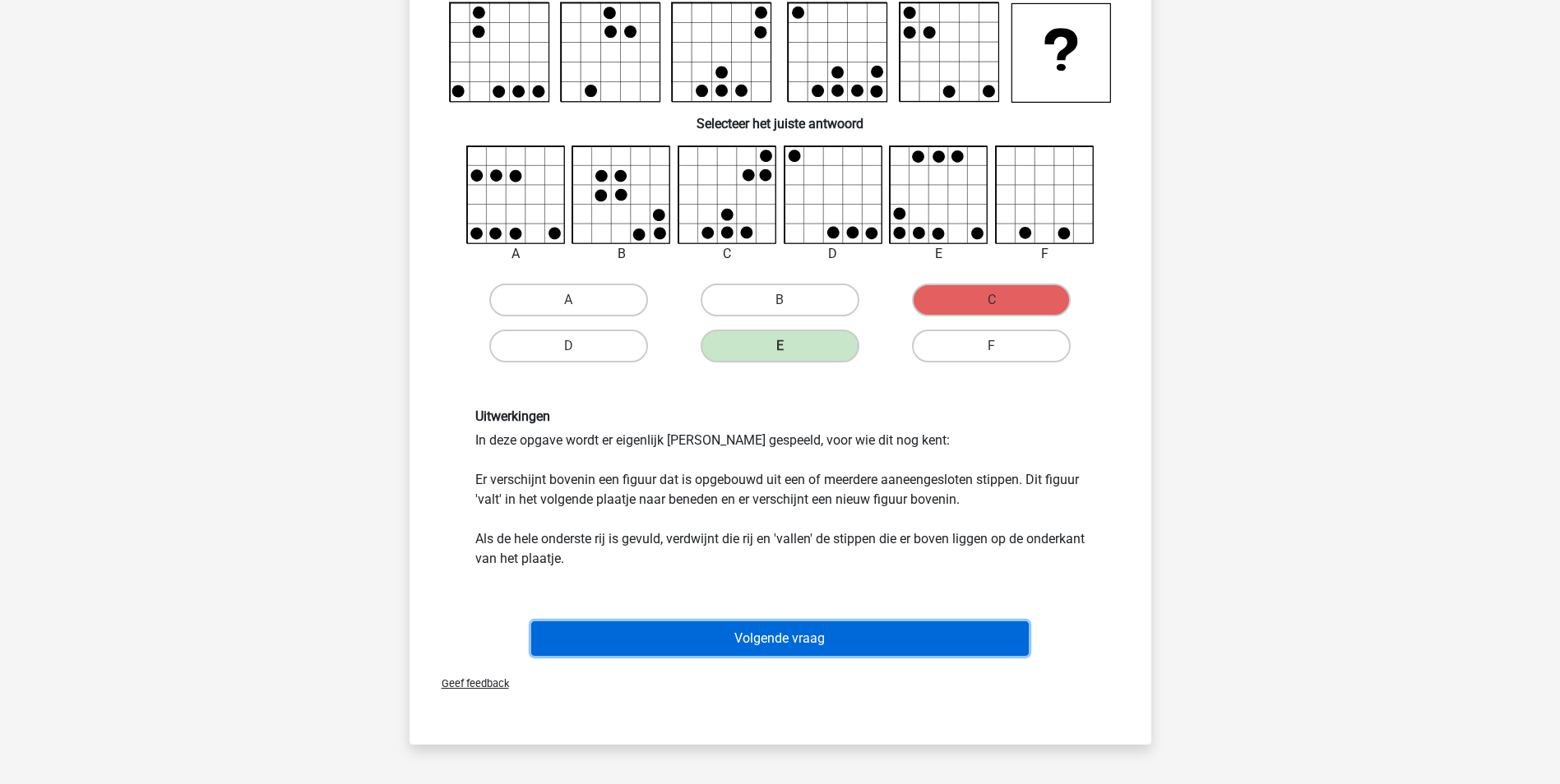
click at [811, 649] on button "Volgende vraag" at bounding box center [780, 638] width 497 height 34
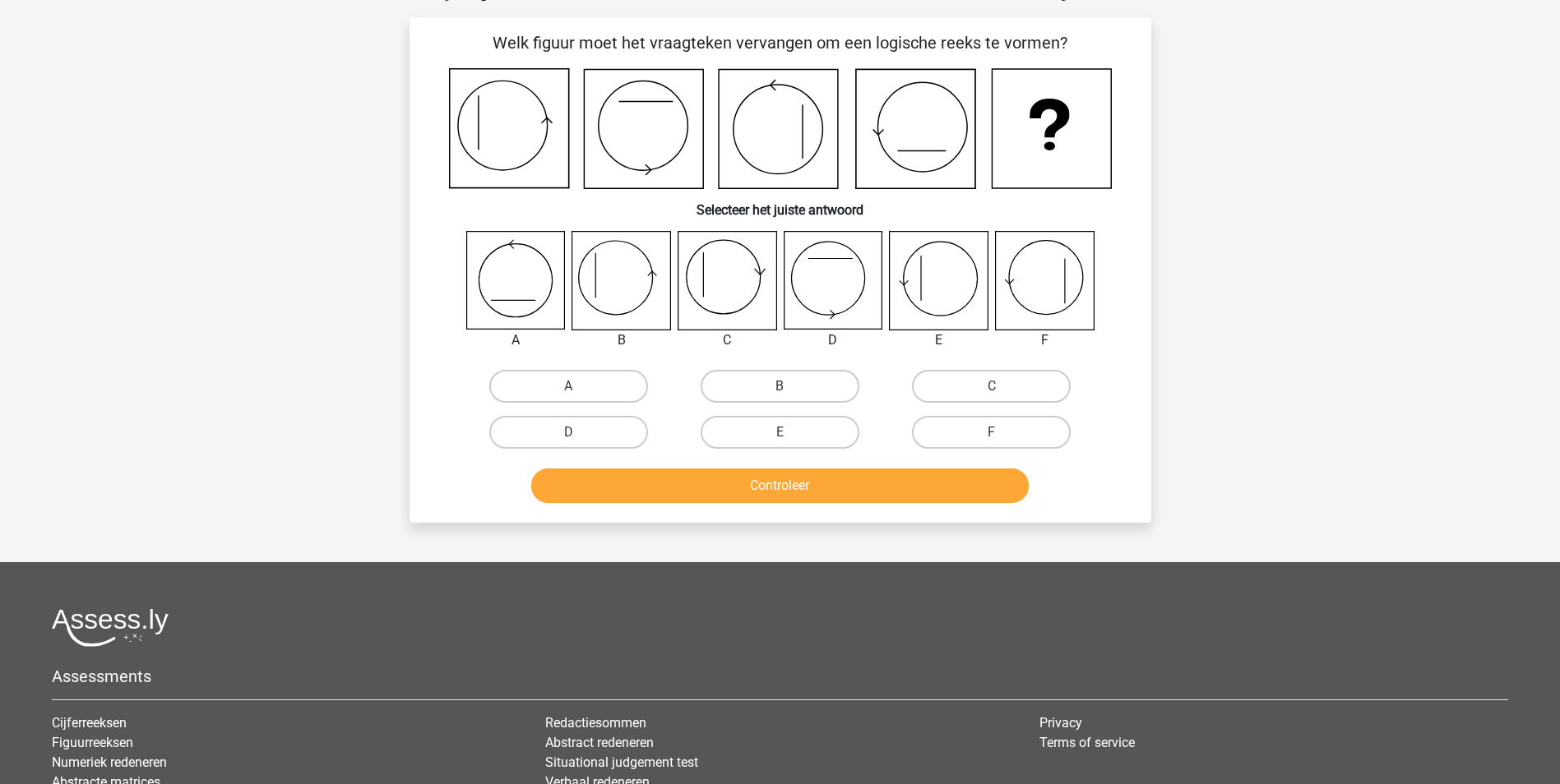
scroll to position [82, 0]
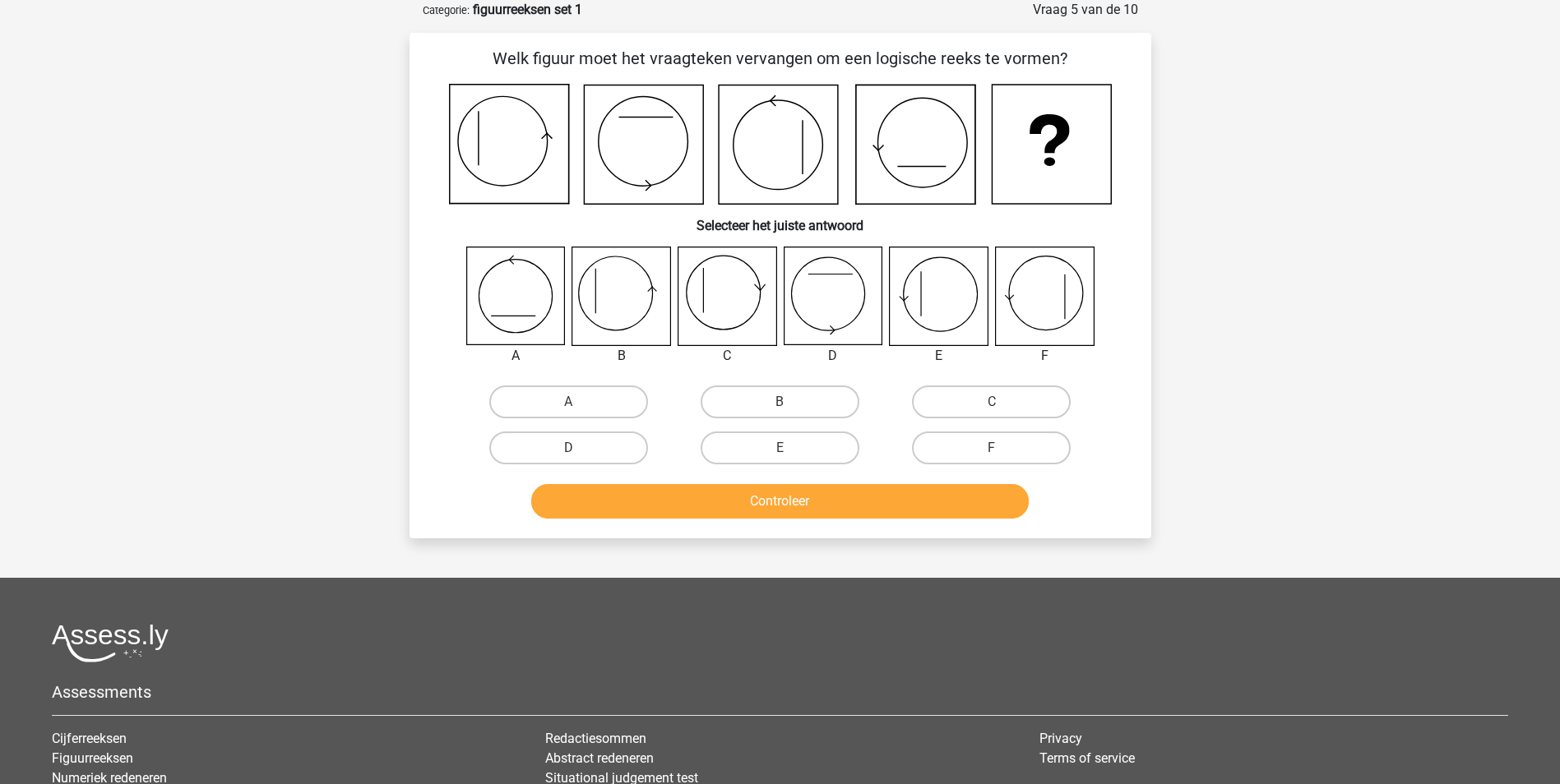
click at [614, 304] on icon at bounding box center [622, 296] width 98 height 98
click at [779, 408] on label "B" at bounding box center [780, 402] width 159 height 33
click at [780, 408] on input "B" at bounding box center [784, 407] width 11 height 11
radio input "true"
click at [767, 502] on button "Controleer" at bounding box center [780, 501] width 497 height 34
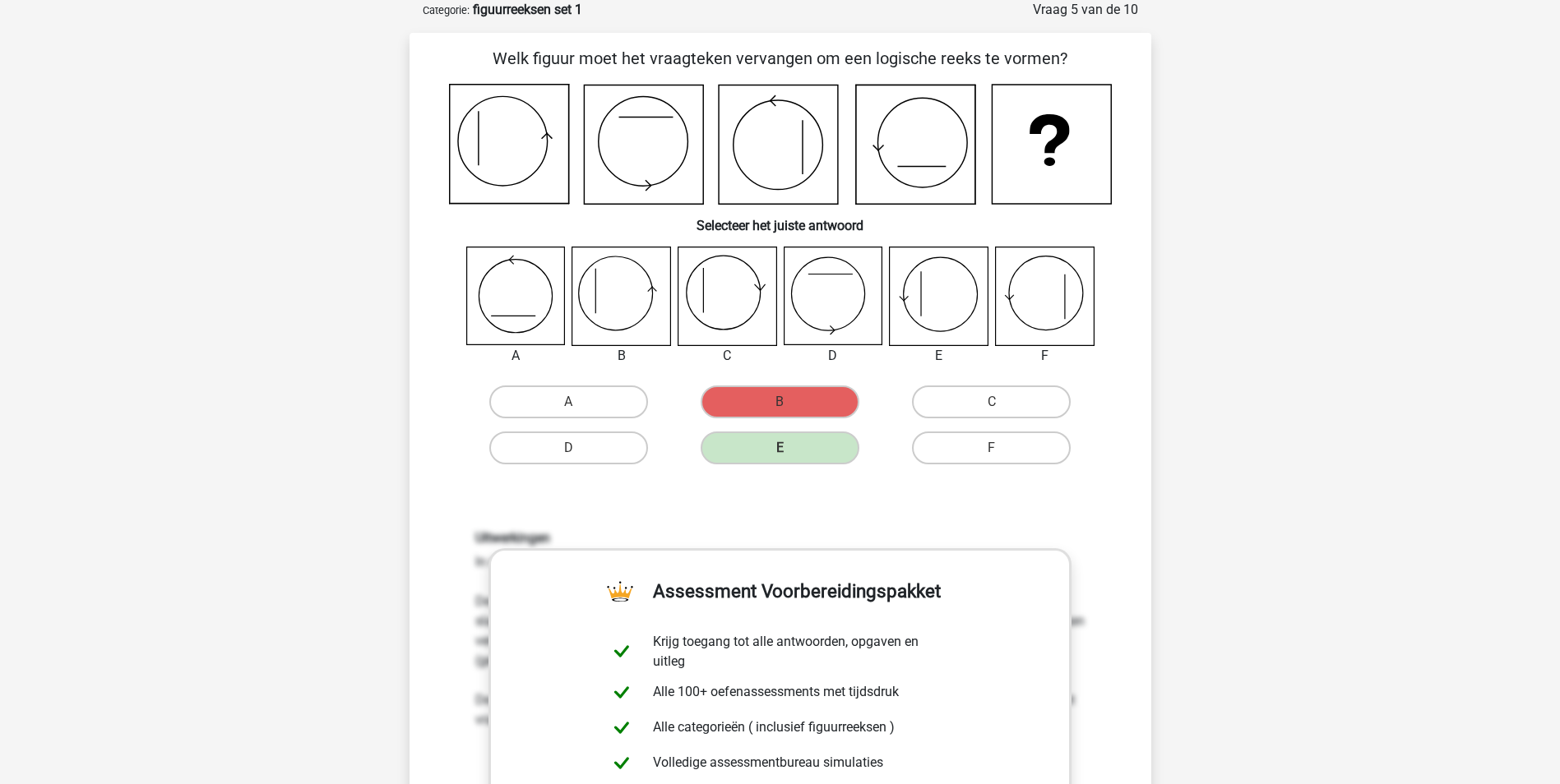
drag, startPoint x: 69, startPoint y: 159, endPoint x: 110, endPoint y: 31, distance: 134.4
click at [72, 146] on div "Registreer Nederlands English" at bounding box center [780, 763] width 1560 height 1691
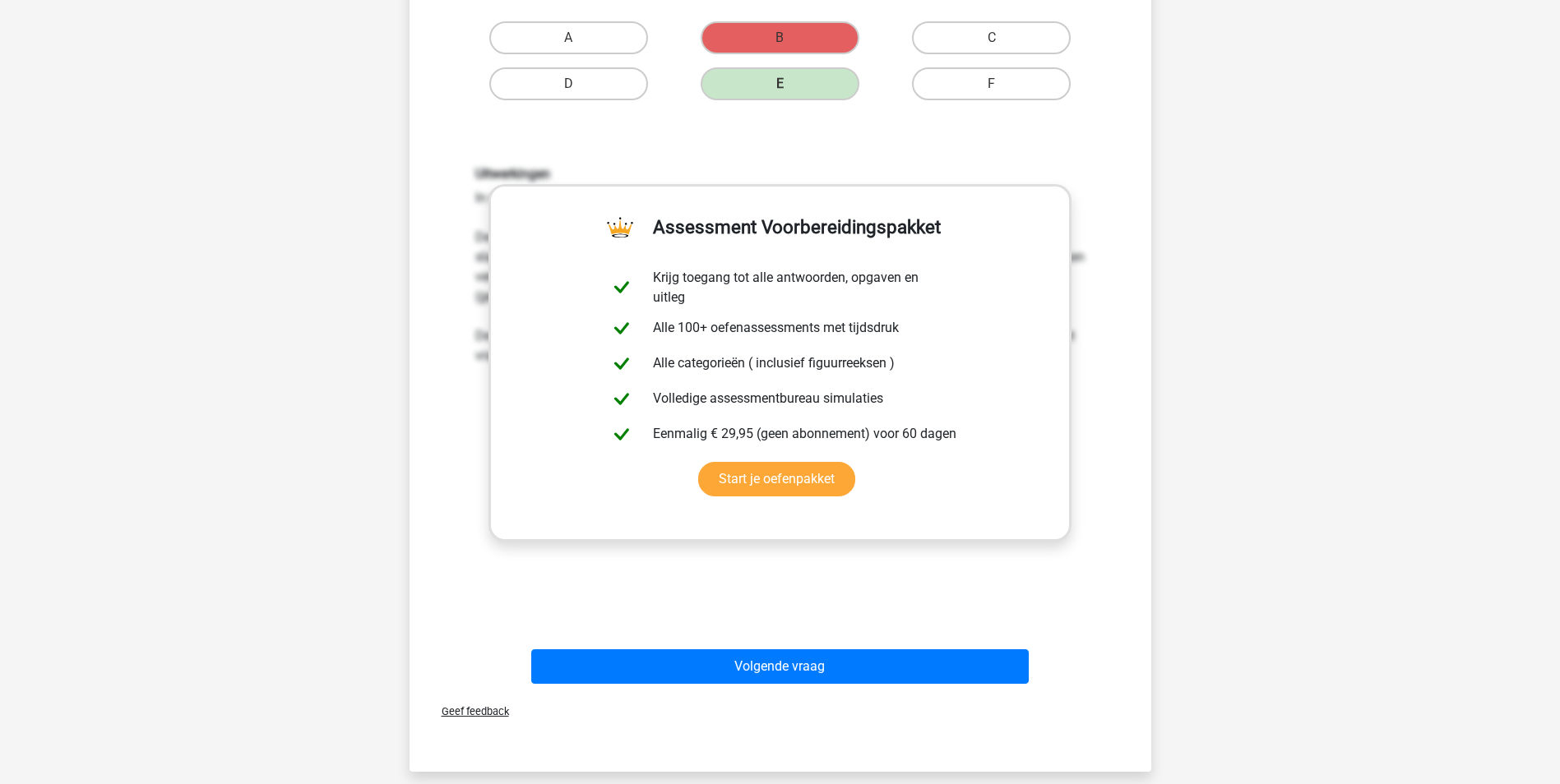
scroll to position [493, 0]
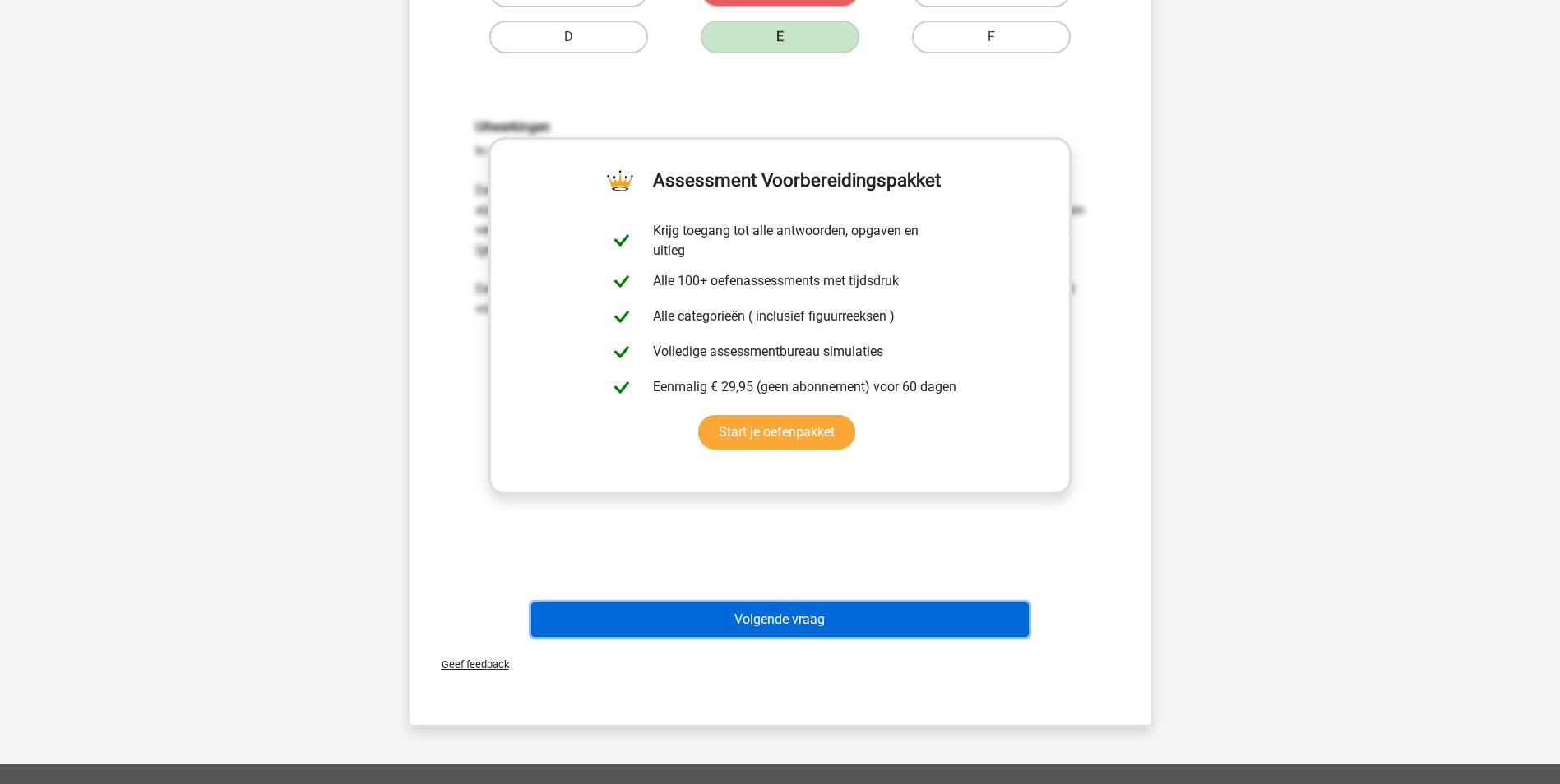
click at [867, 608] on button "Volgende vraag" at bounding box center [780, 619] width 497 height 34
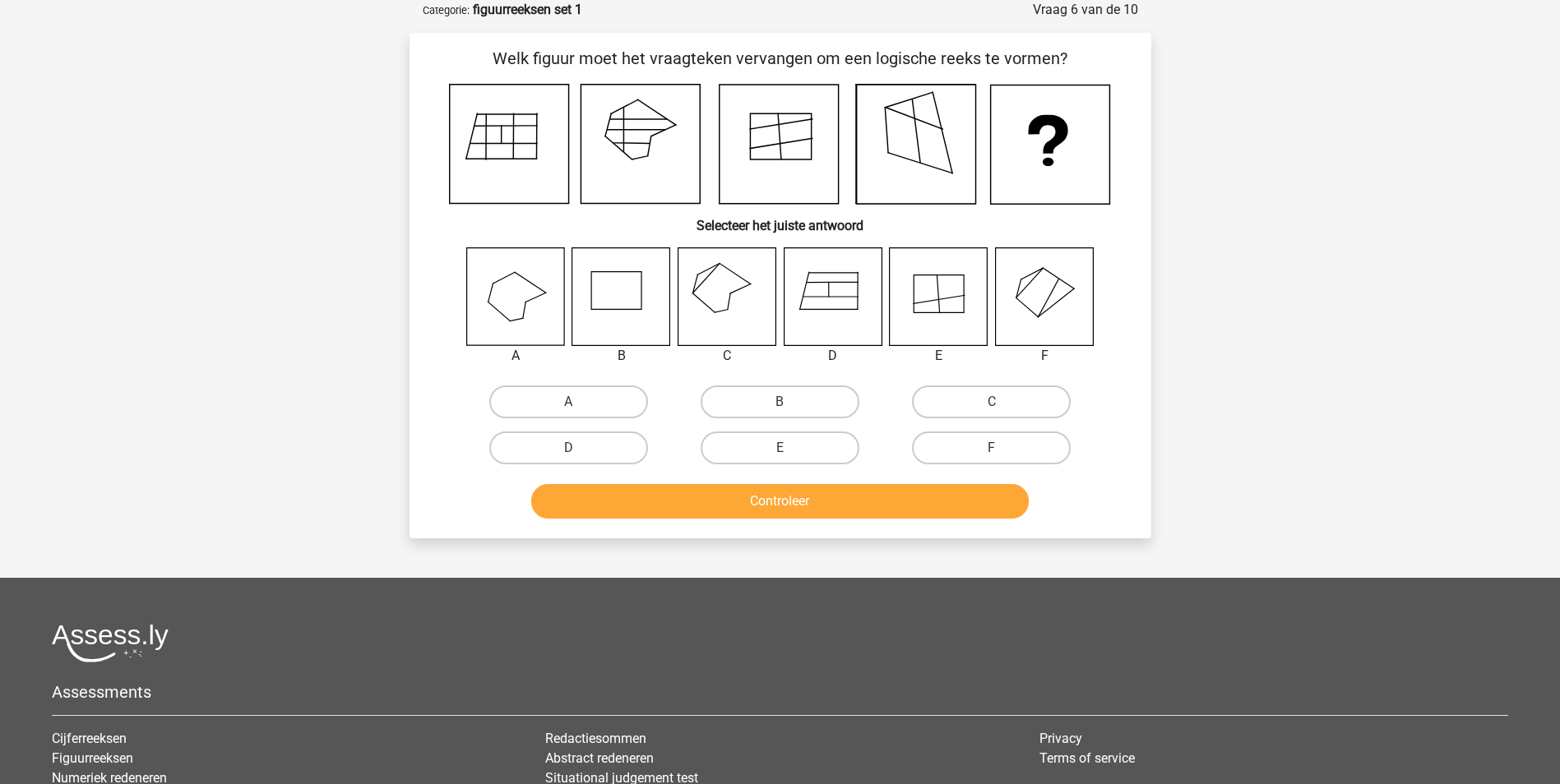
scroll to position [0, 0]
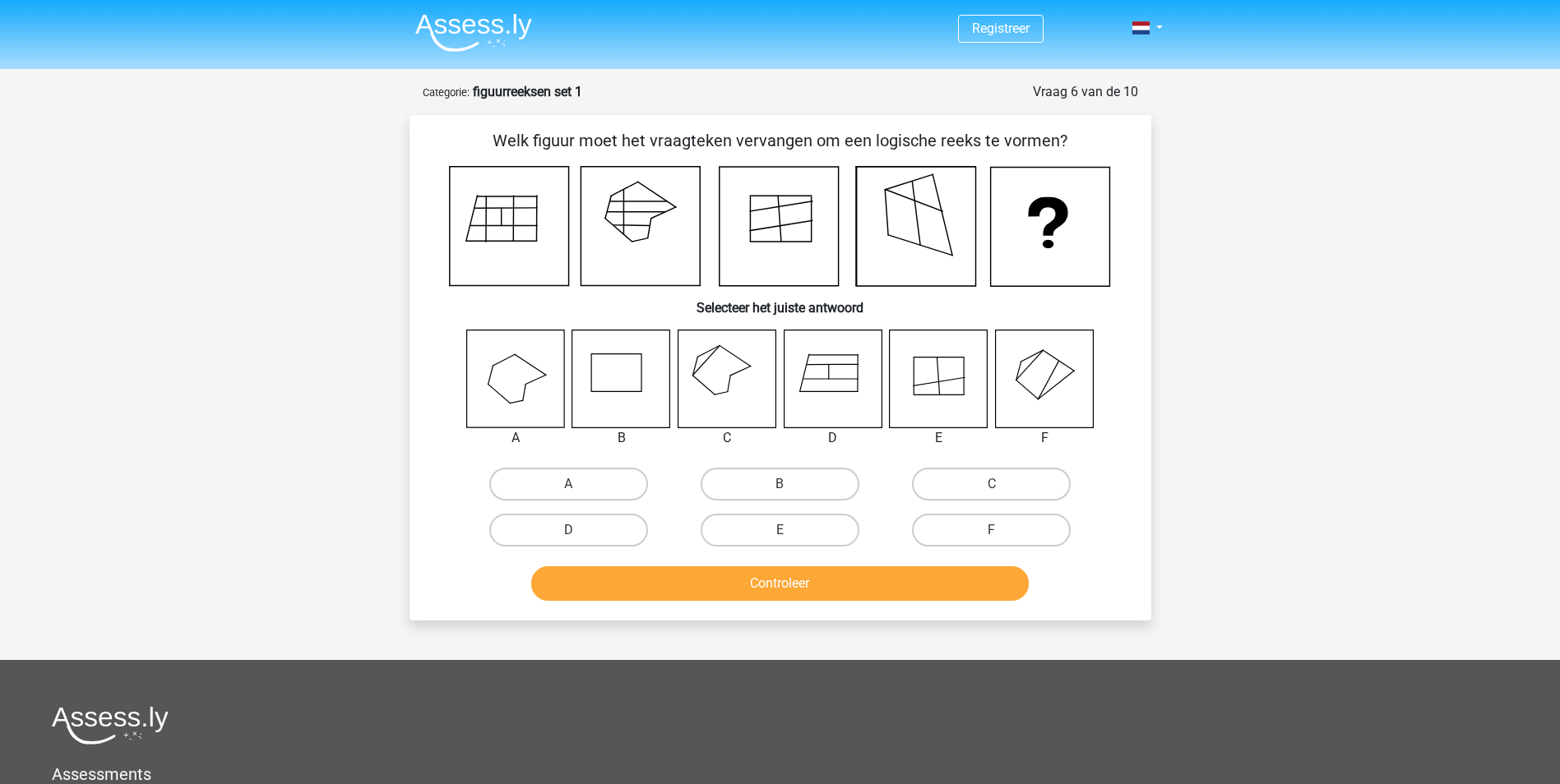
click at [1028, 384] on icon at bounding box center [1044, 378] width 98 height 98
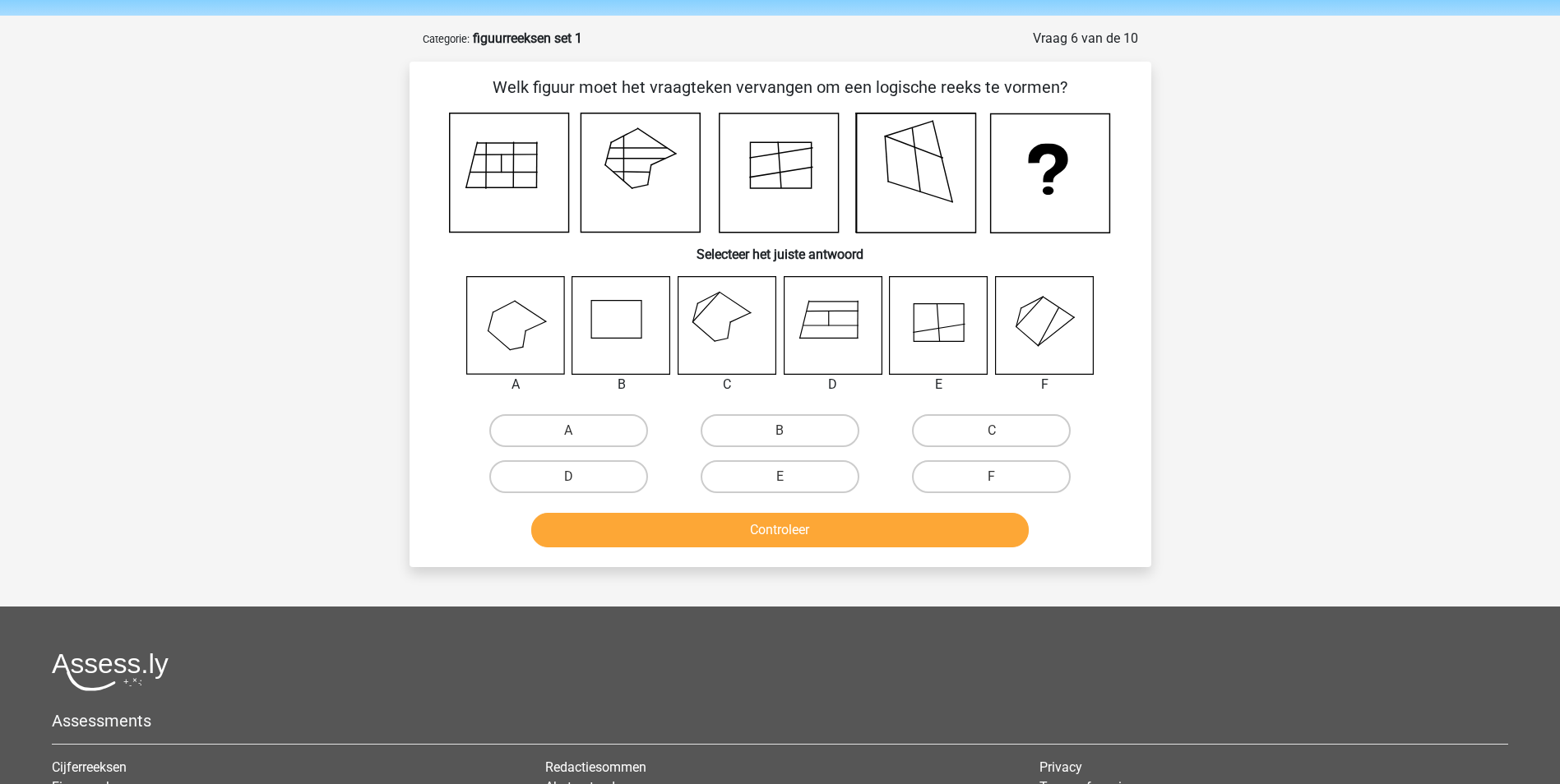
scroll to position [82, 0]
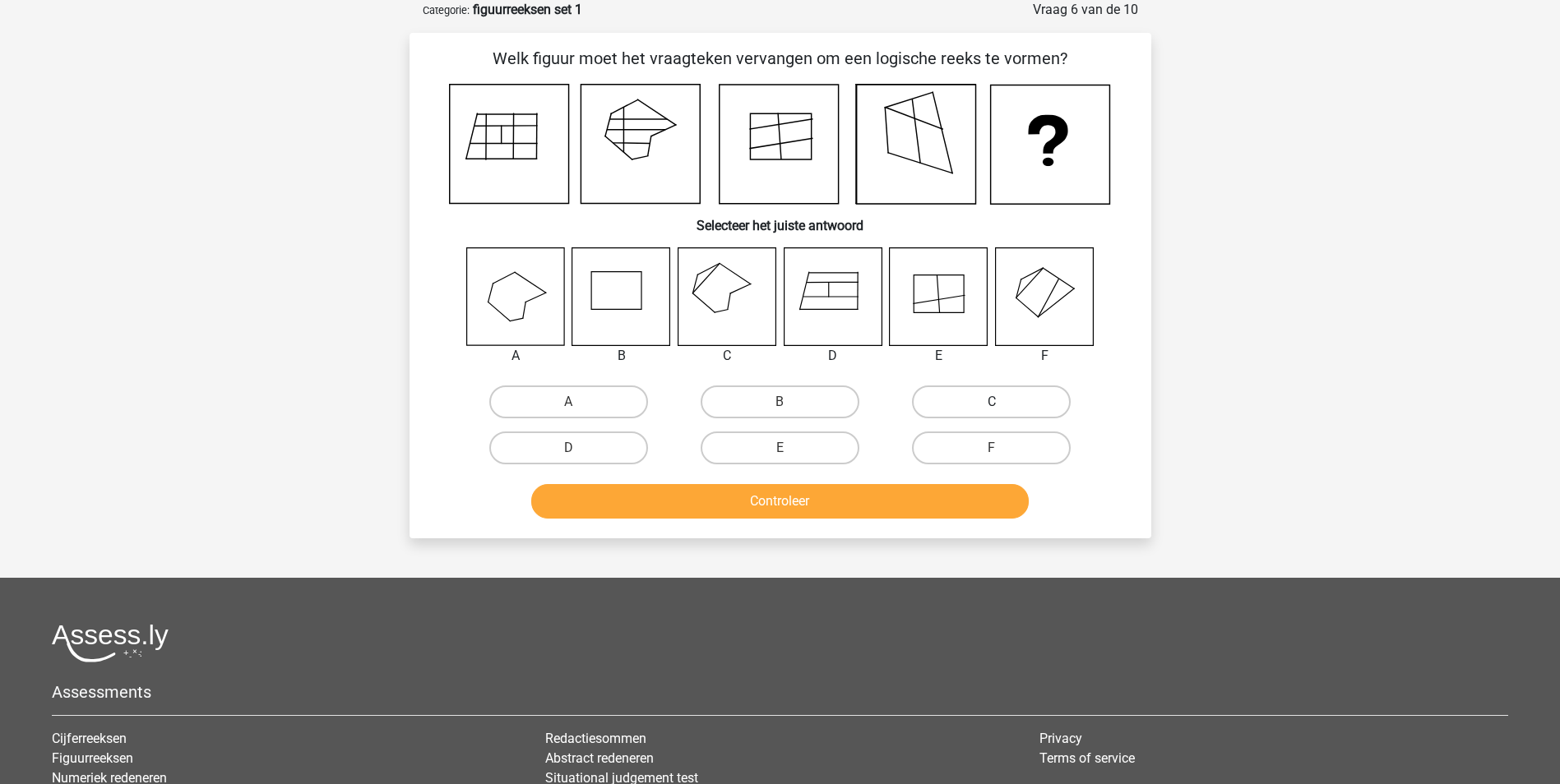
click at [1004, 400] on label "C" at bounding box center [991, 402] width 159 height 33
click at [1002, 402] on input "C" at bounding box center [996, 407] width 11 height 11
radio input "true"
click at [879, 506] on button "Controleer" at bounding box center [780, 501] width 497 height 34
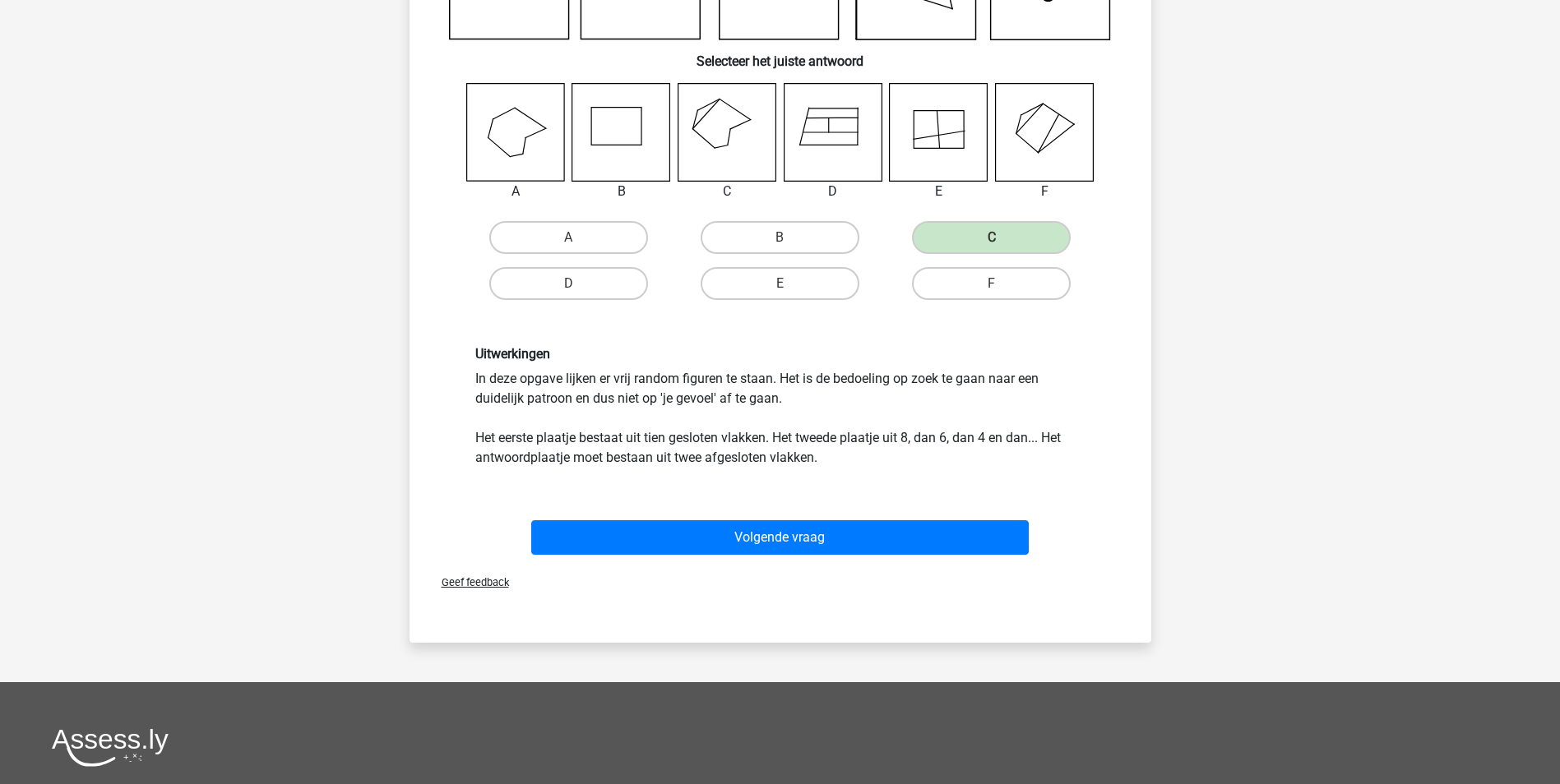
scroll to position [165, 0]
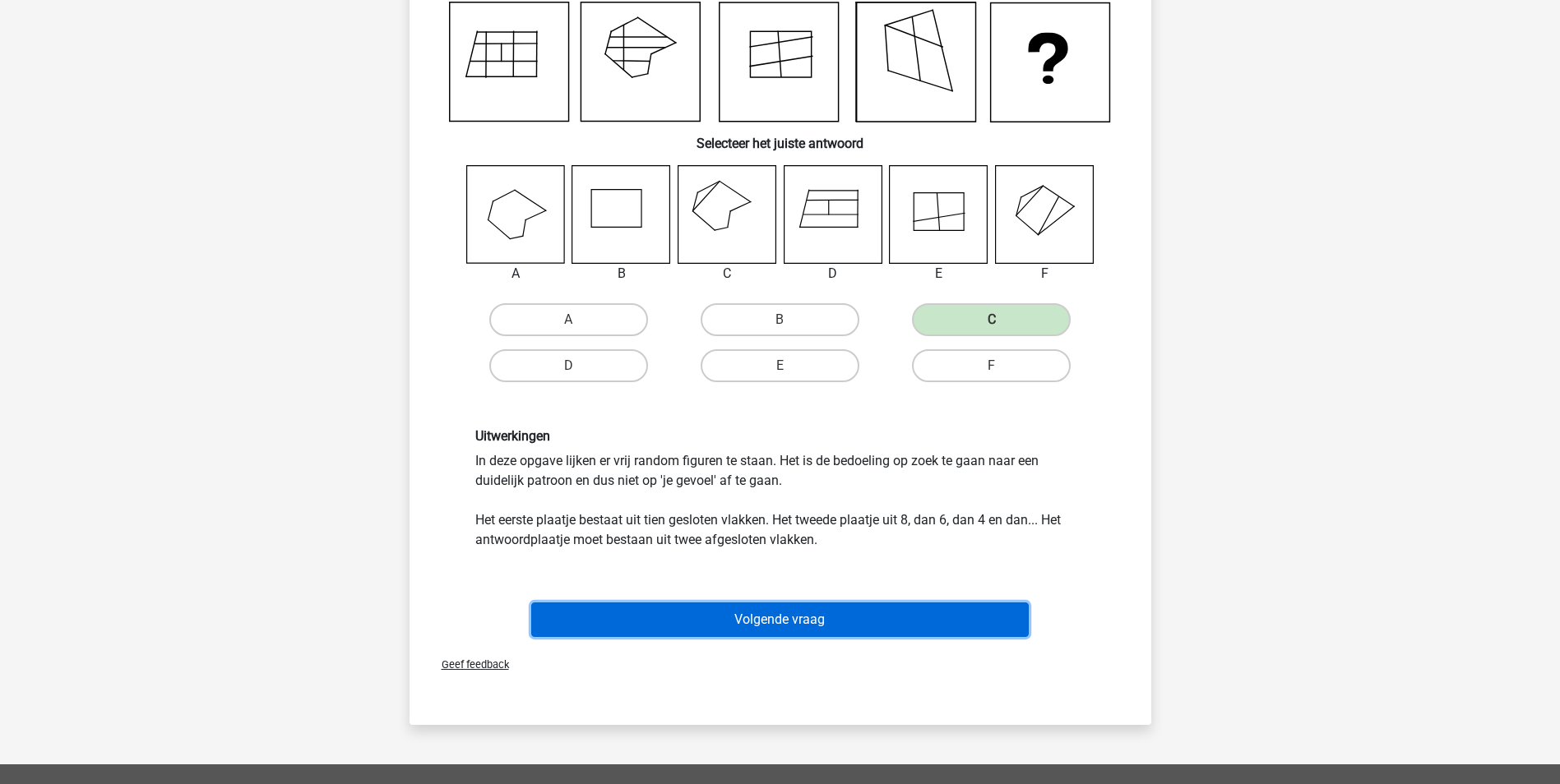
click at [793, 612] on button "Volgende vraag" at bounding box center [780, 619] width 497 height 34
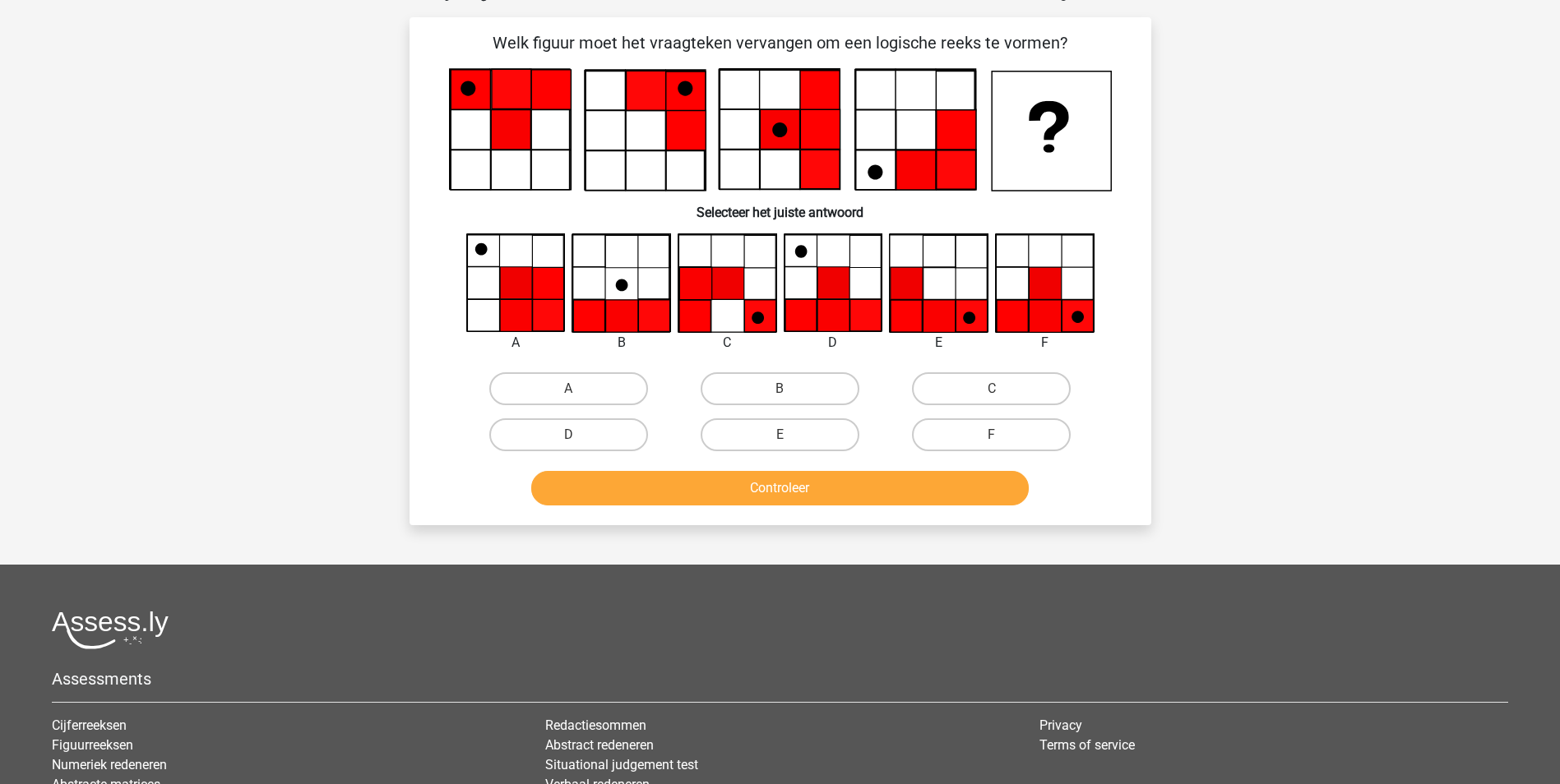
scroll to position [82, 0]
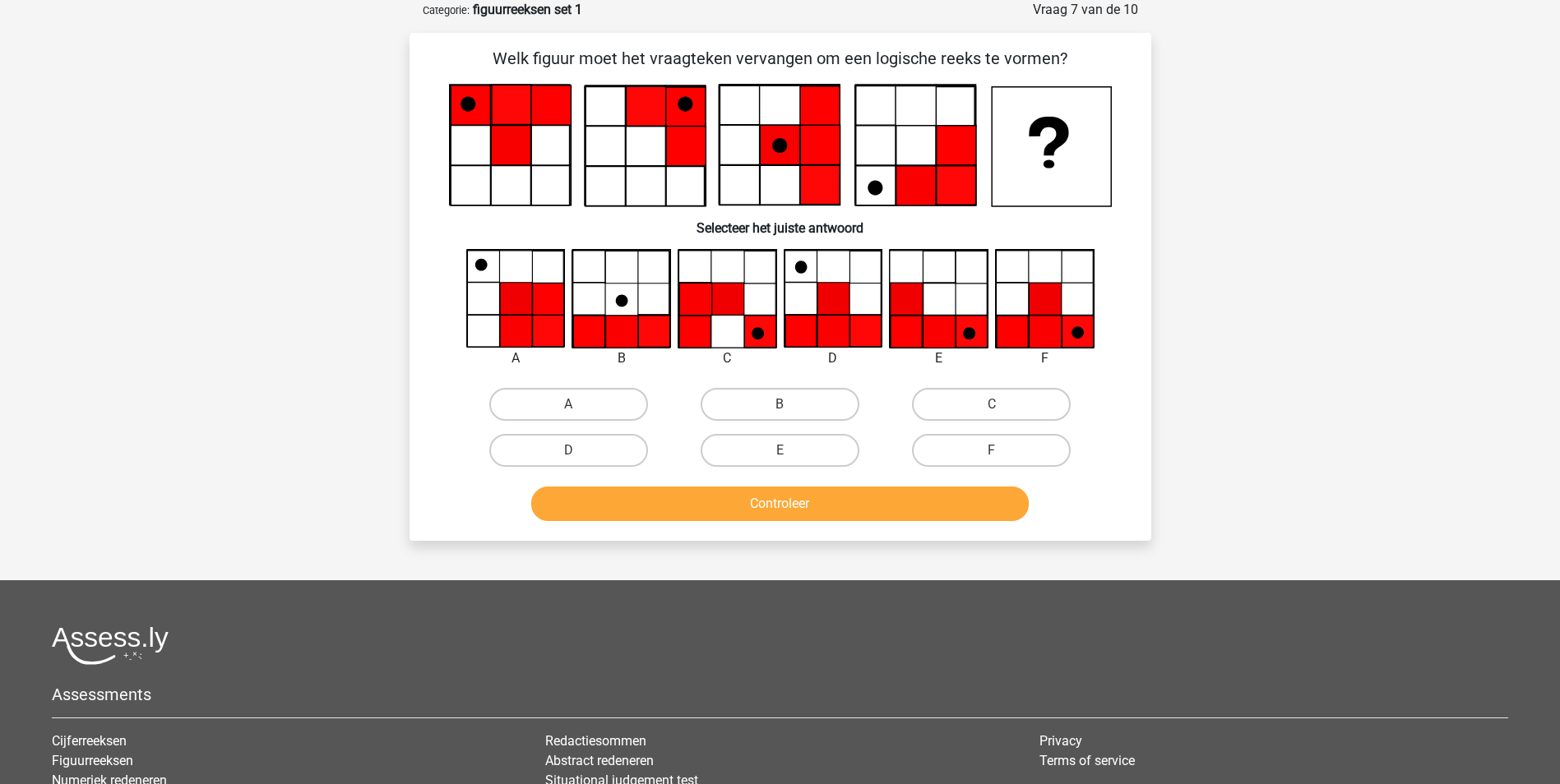
click at [827, 306] on icon at bounding box center [833, 298] width 32 height 32
click at [981, 446] on label "F" at bounding box center [991, 451] width 159 height 33
click at [991, 451] on input "F" at bounding box center [996, 456] width 11 height 11
radio input "true"
click at [920, 494] on button "Controleer" at bounding box center [780, 503] width 497 height 34
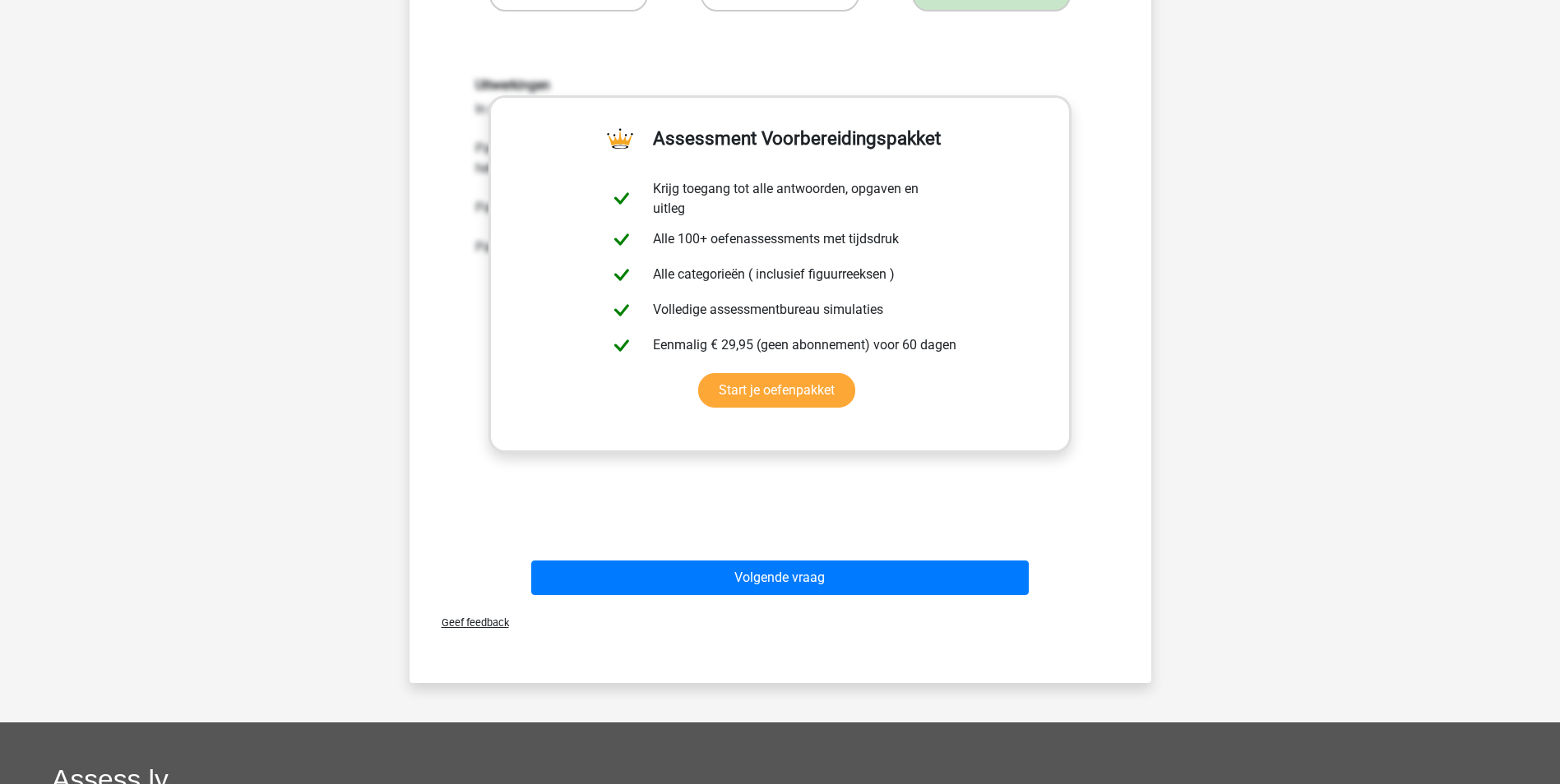
scroll to position [740, 0]
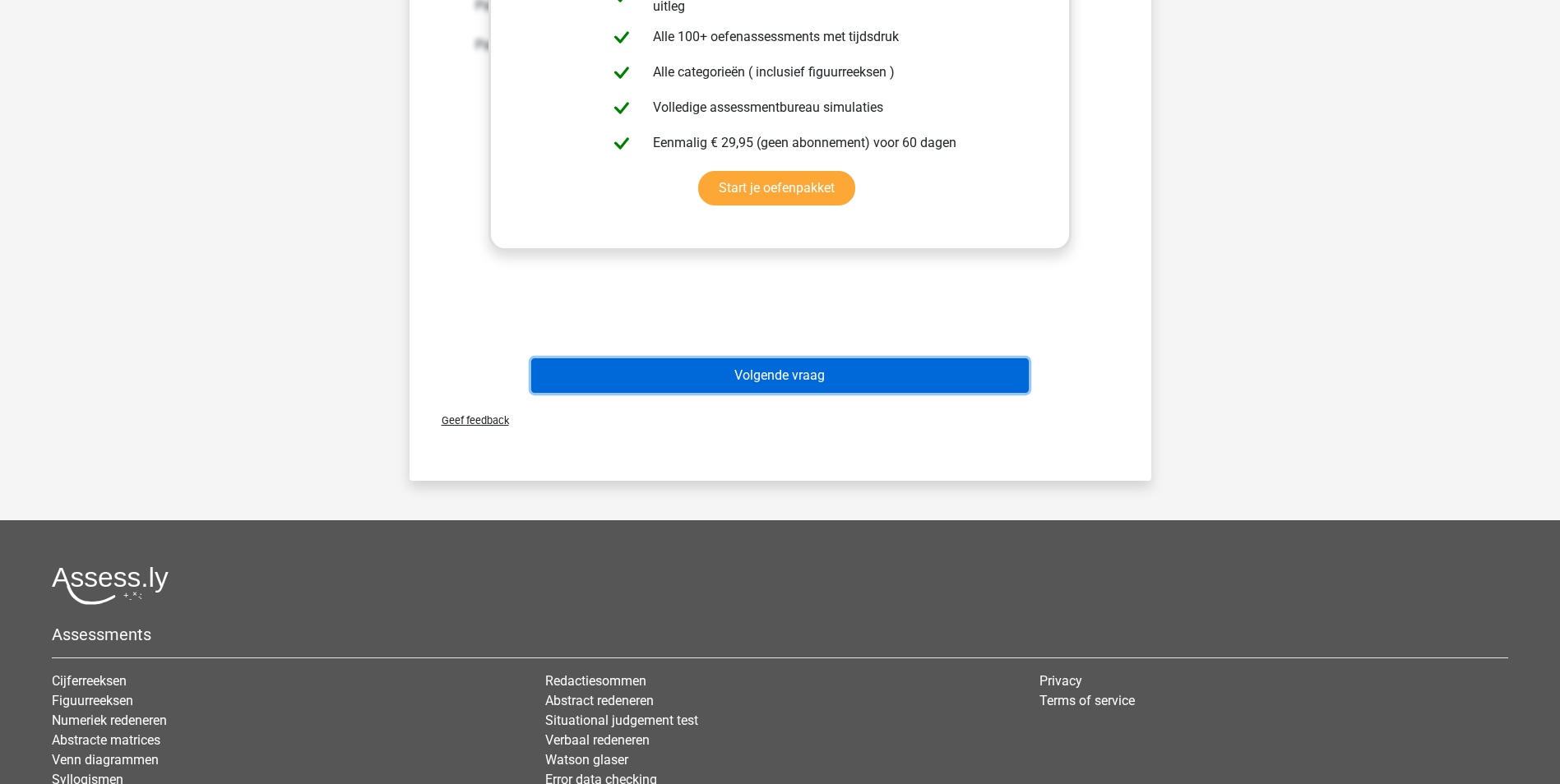
click at [780, 364] on button "Volgende vraag" at bounding box center [780, 375] width 497 height 34
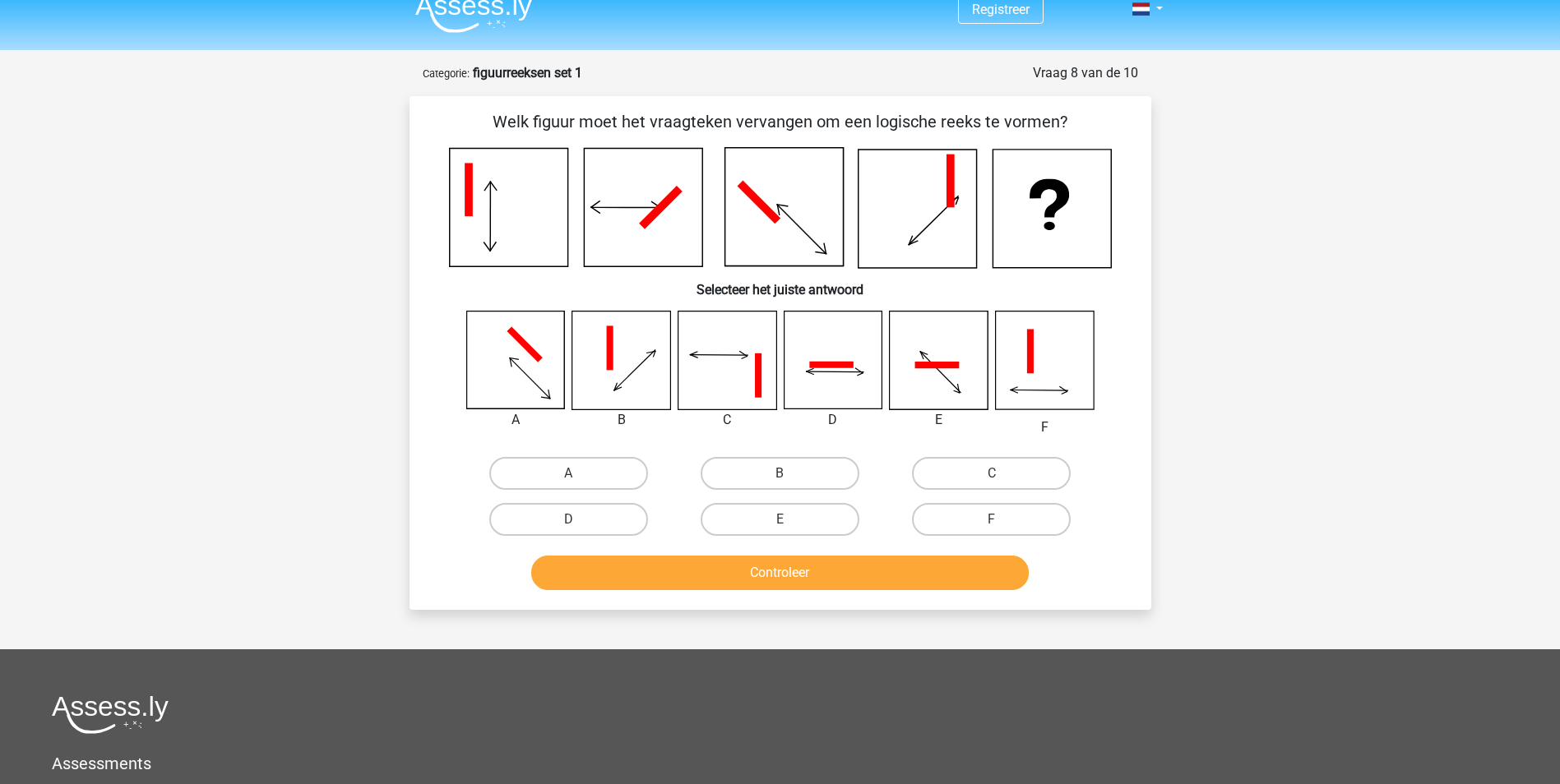
scroll to position [0, 0]
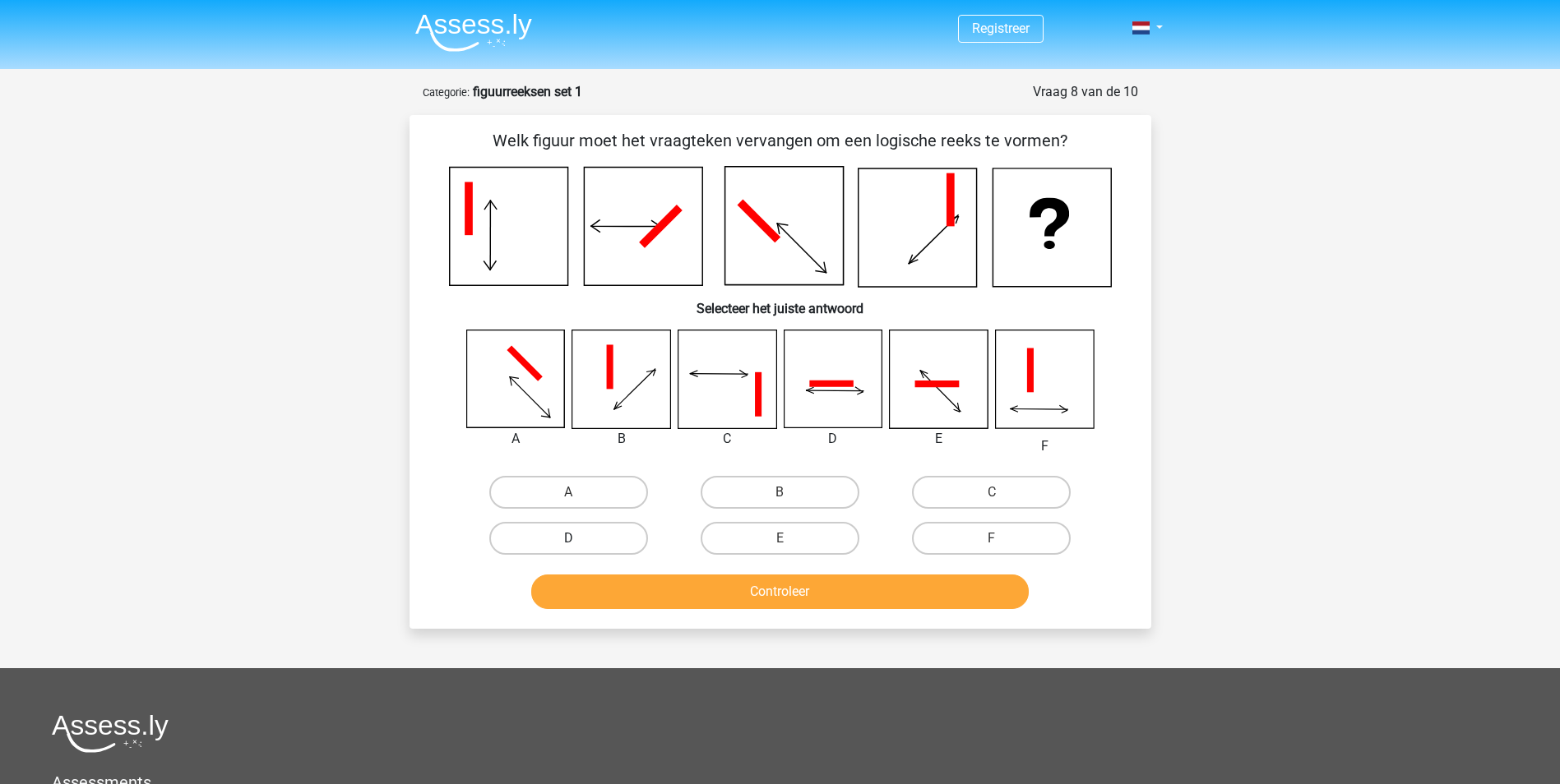
click at [581, 528] on label "D" at bounding box center [569, 539] width 159 height 33
click at [579, 538] on input "D" at bounding box center [573, 543] width 11 height 11
radio input "true"
click at [792, 600] on button "Controleer" at bounding box center [780, 591] width 497 height 34
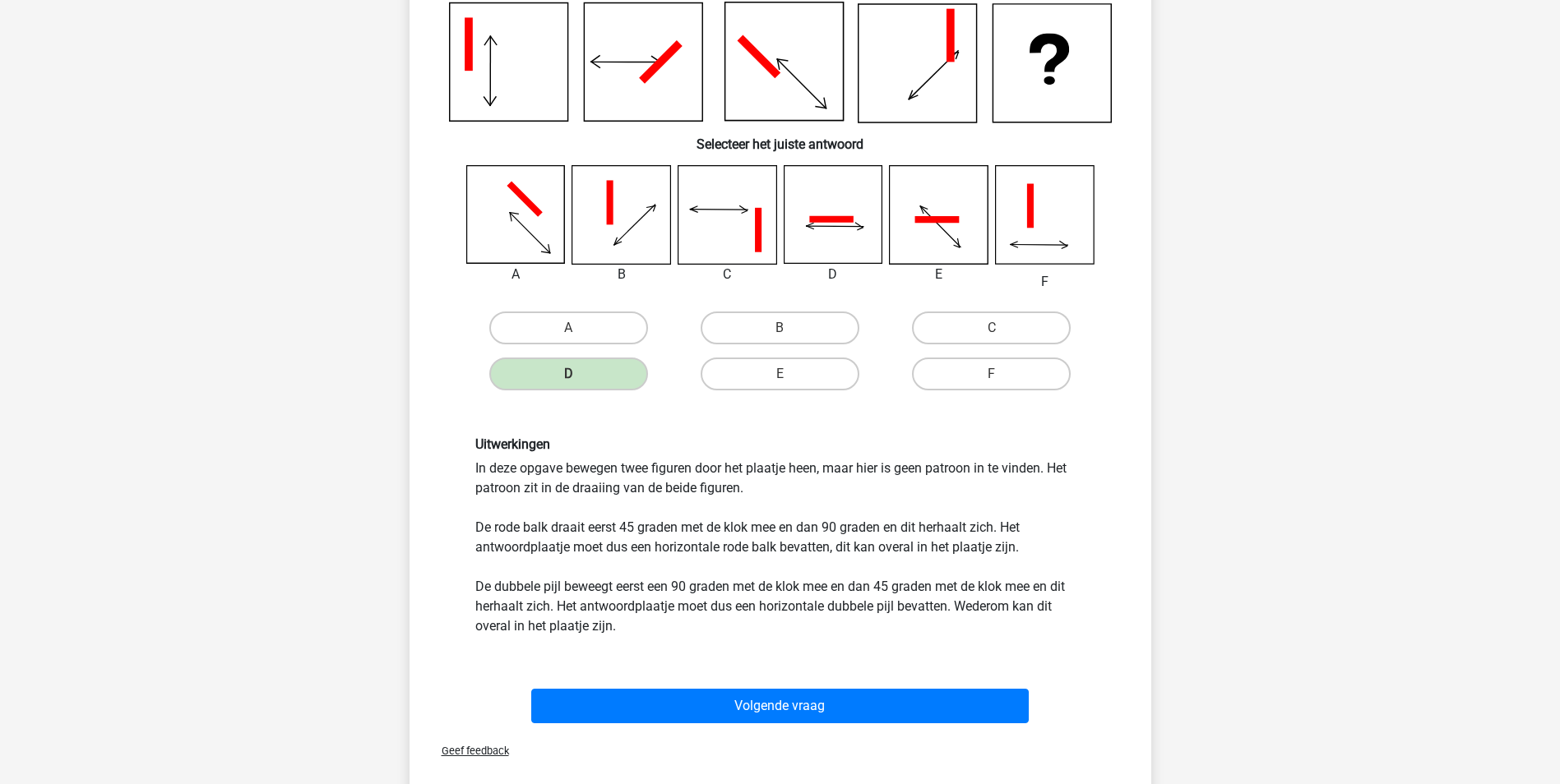
scroll to position [82, 0]
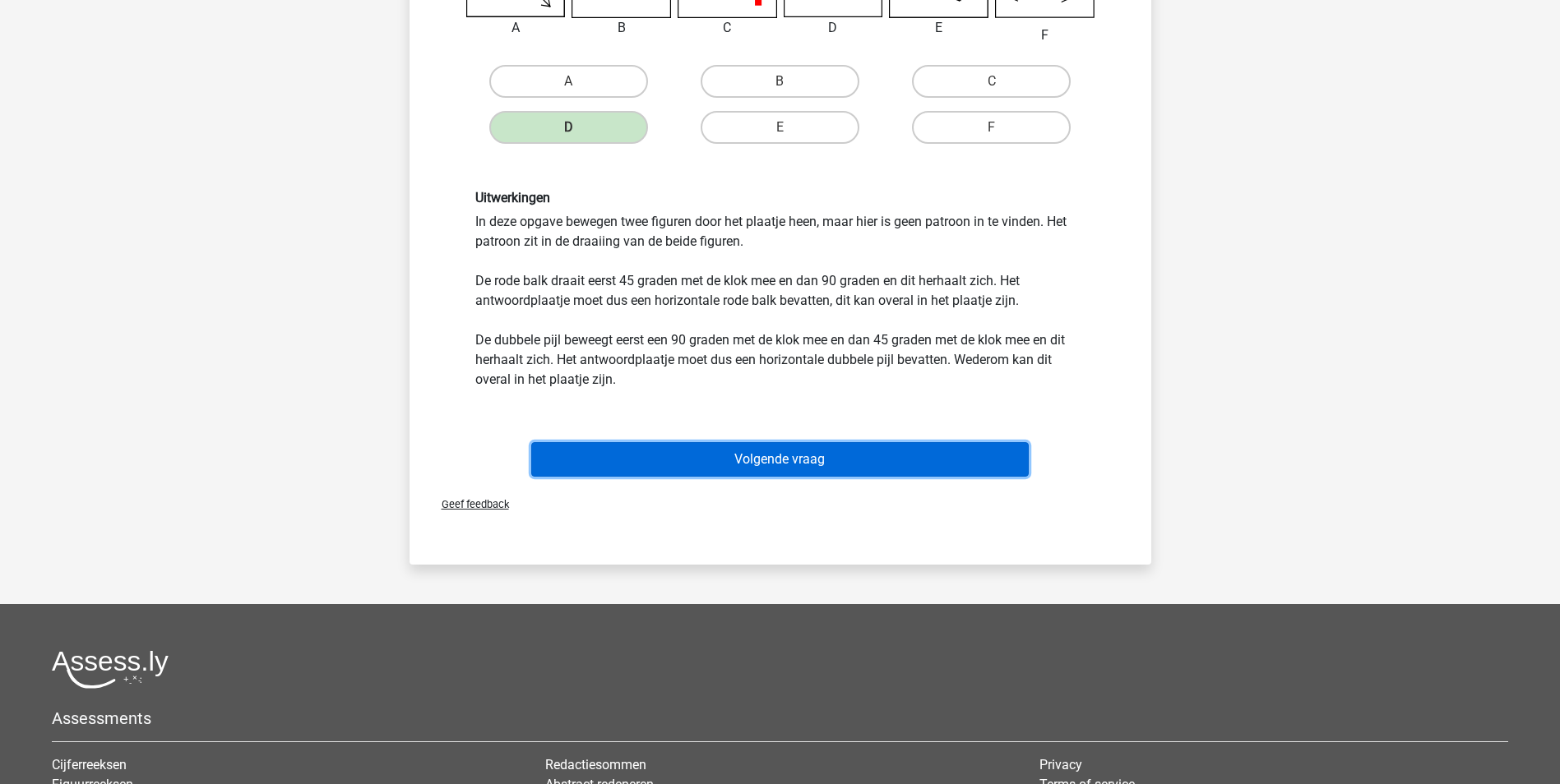
click at [750, 465] on button "Volgende vraag" at bounding box center [780, 459] width 497 height 34
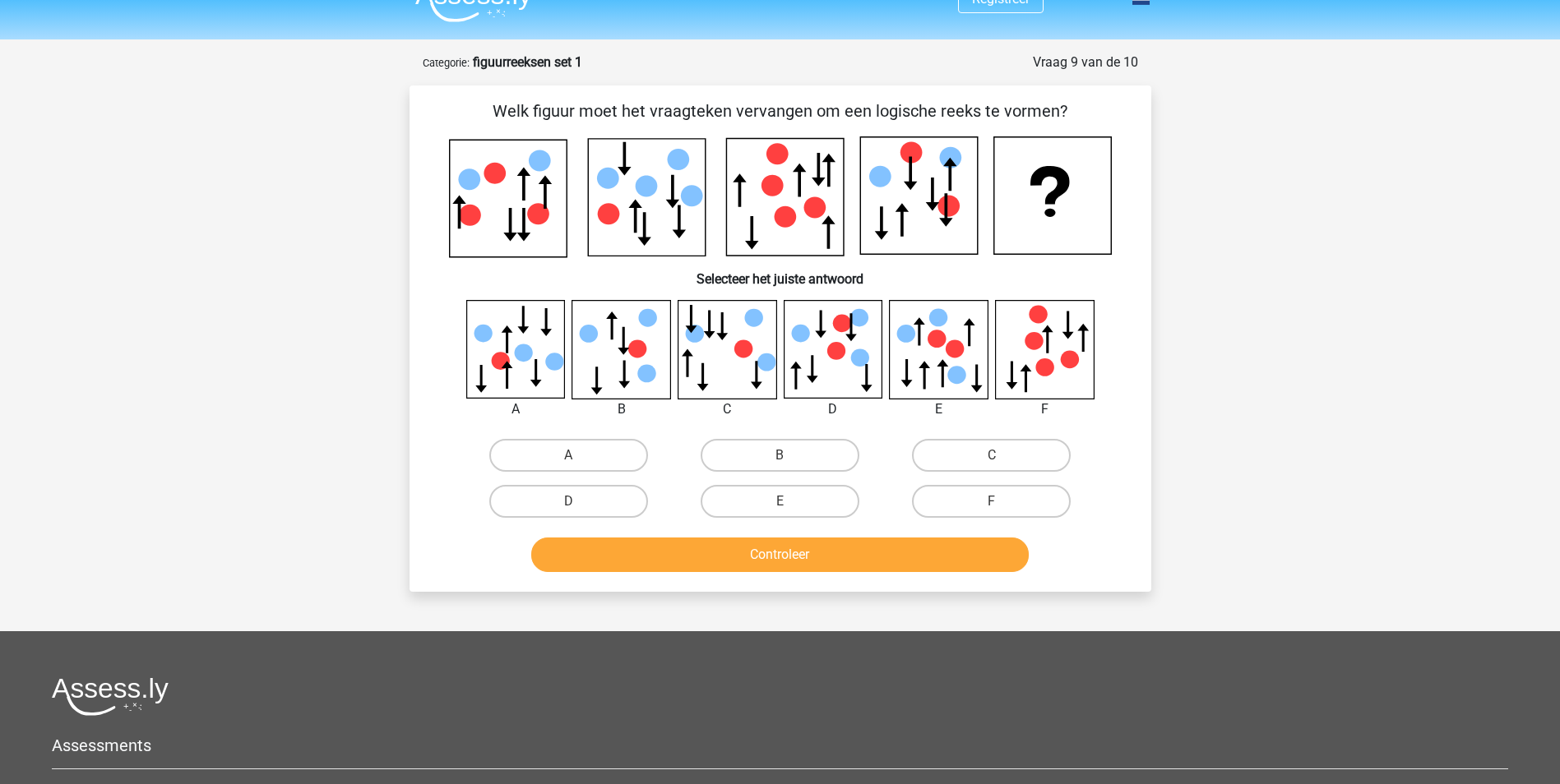
scroll to position [0, 0]
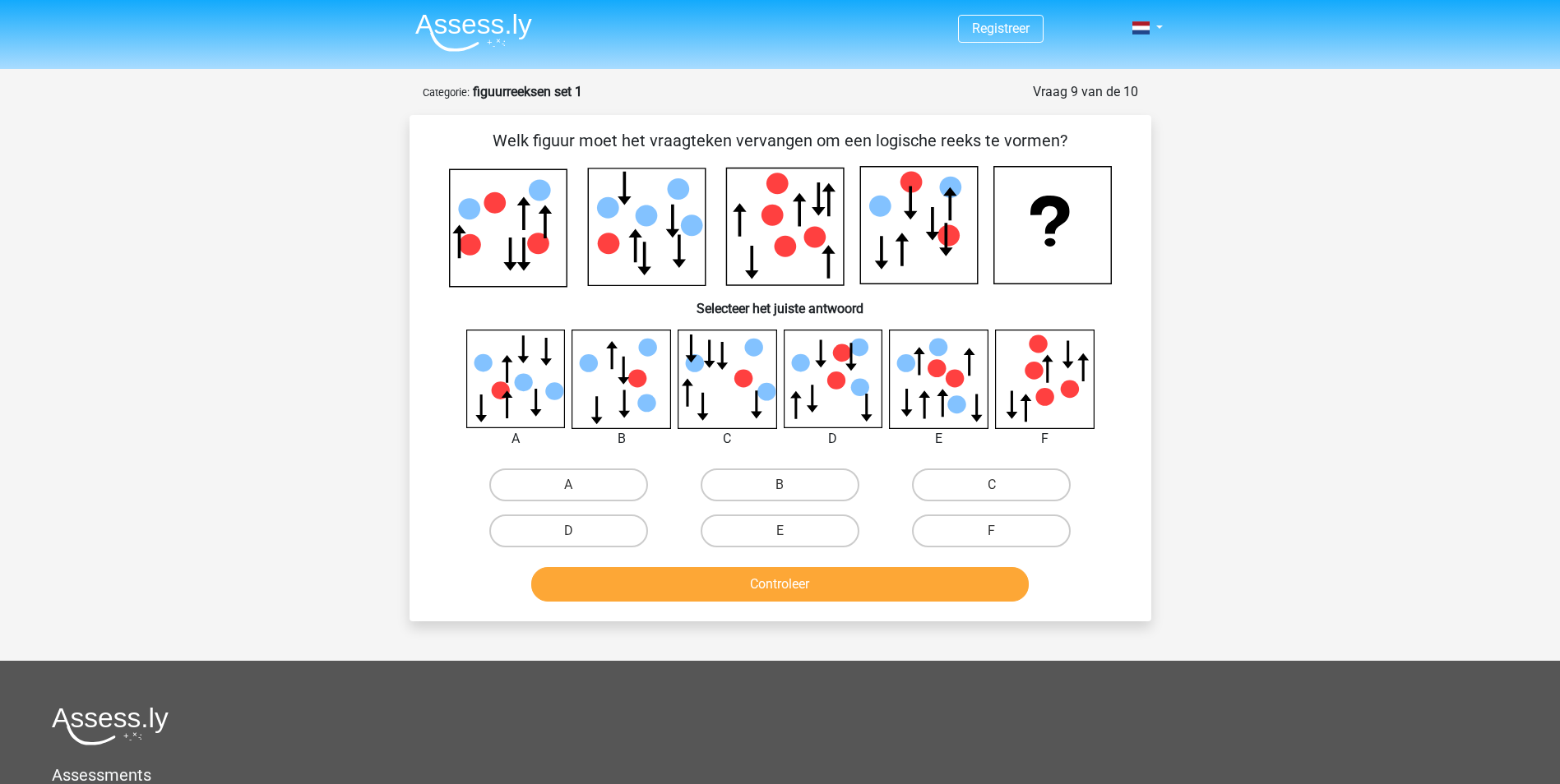
drag, startPoint x: 1358, startPoint y: 360, endPoint x: 1342, endPoint y: 336, distance: 28.8
click at [1356, 353] on div "Registreer Nederlands English" at bounding box center [780, 547] width 1560 height 1095
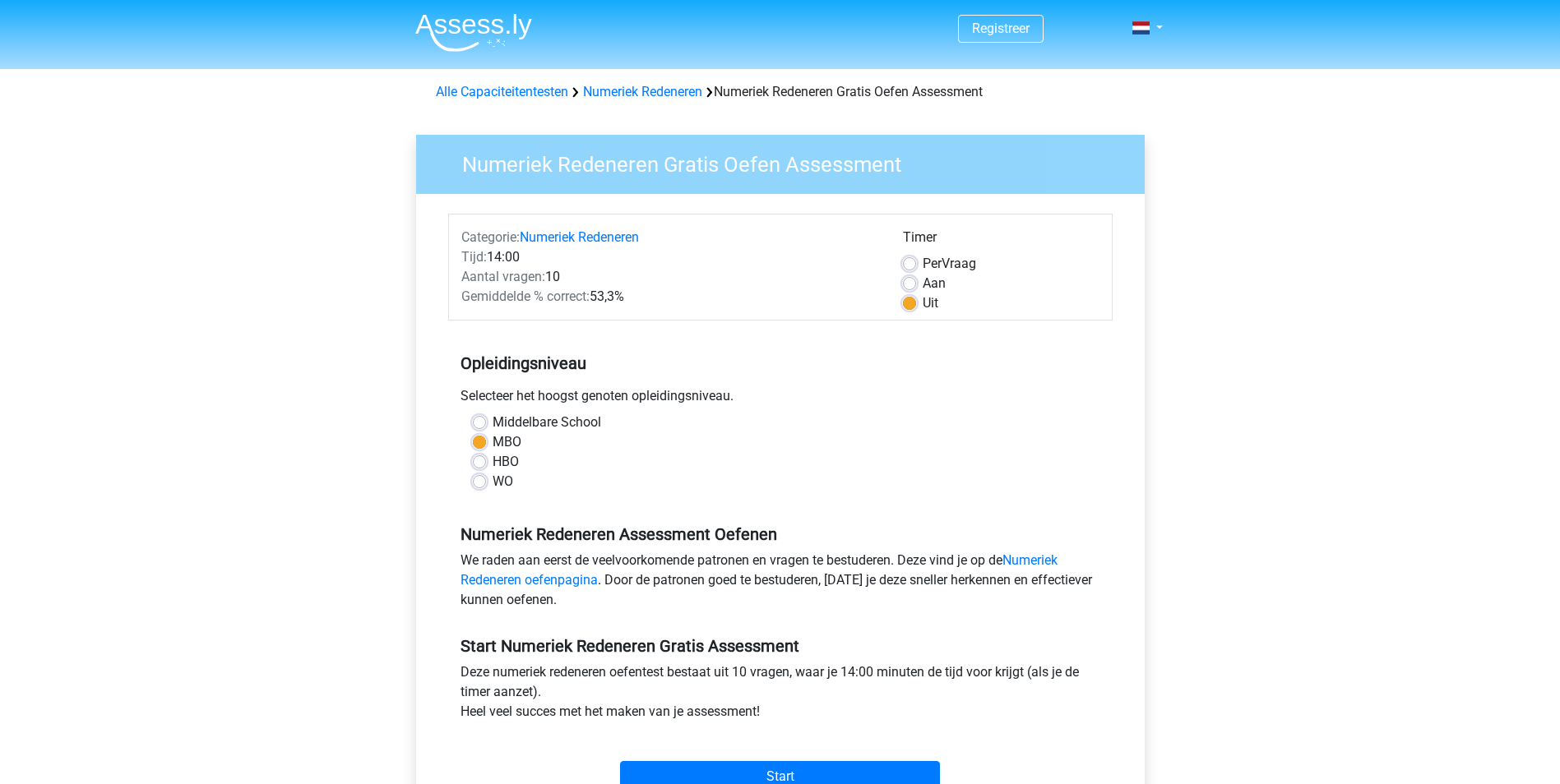
scroll to position [328, 0]
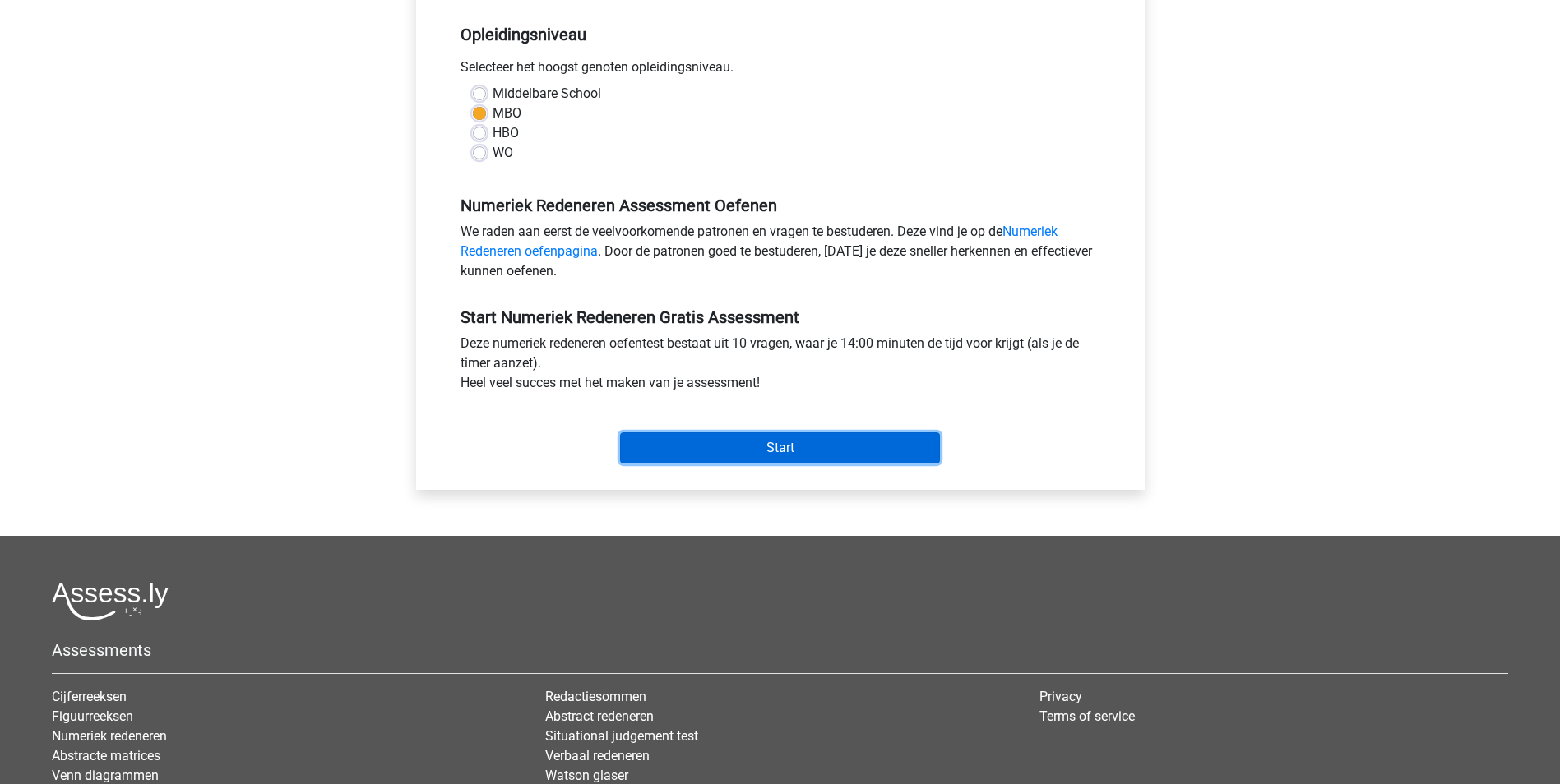
click at [792, 445] on input "Start" at bounding box center [780, 448] width 320 height 31
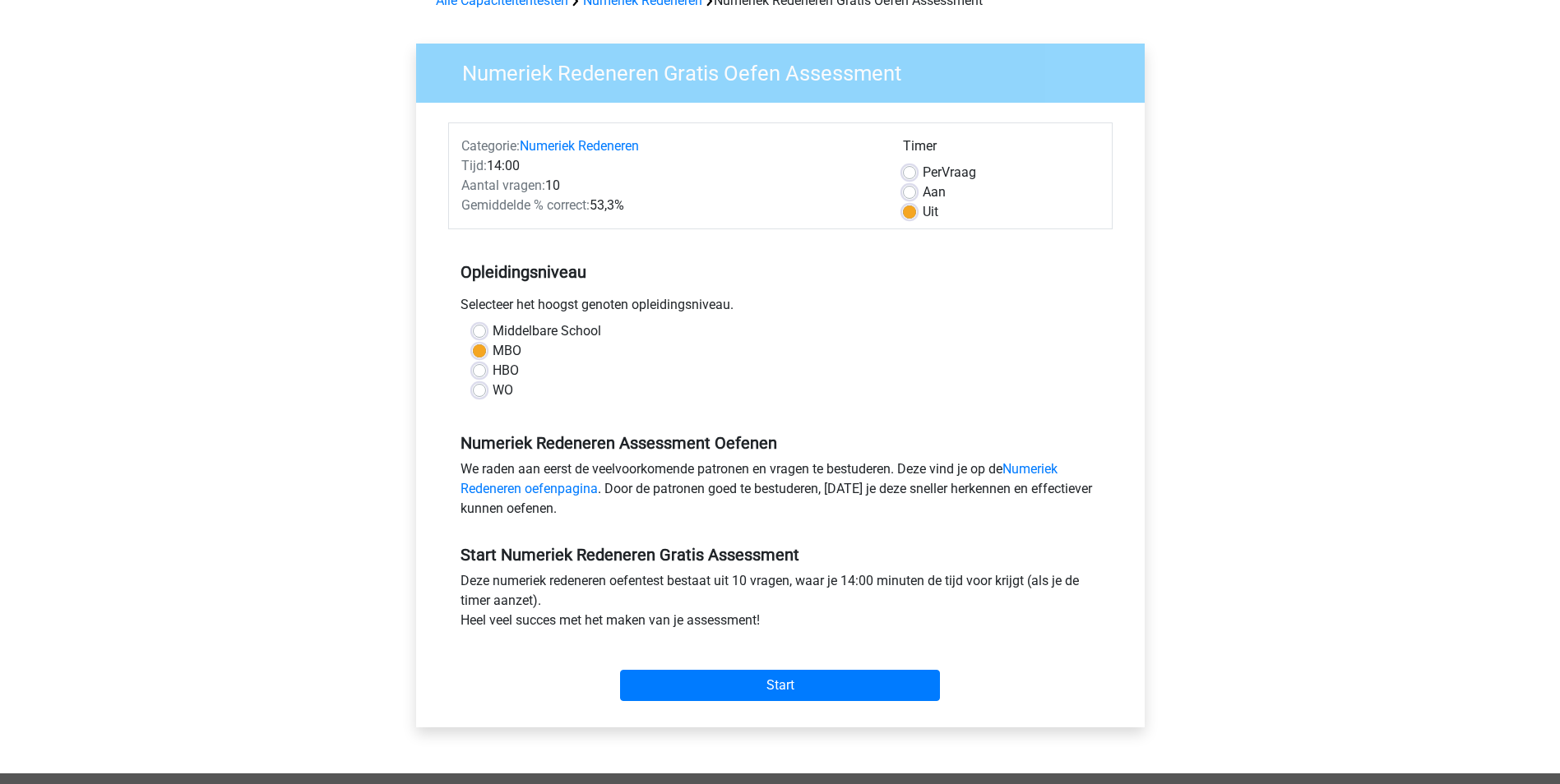
scroll to position [82, 0]
